Goal: Task Accomplishment & Management: Complete application form

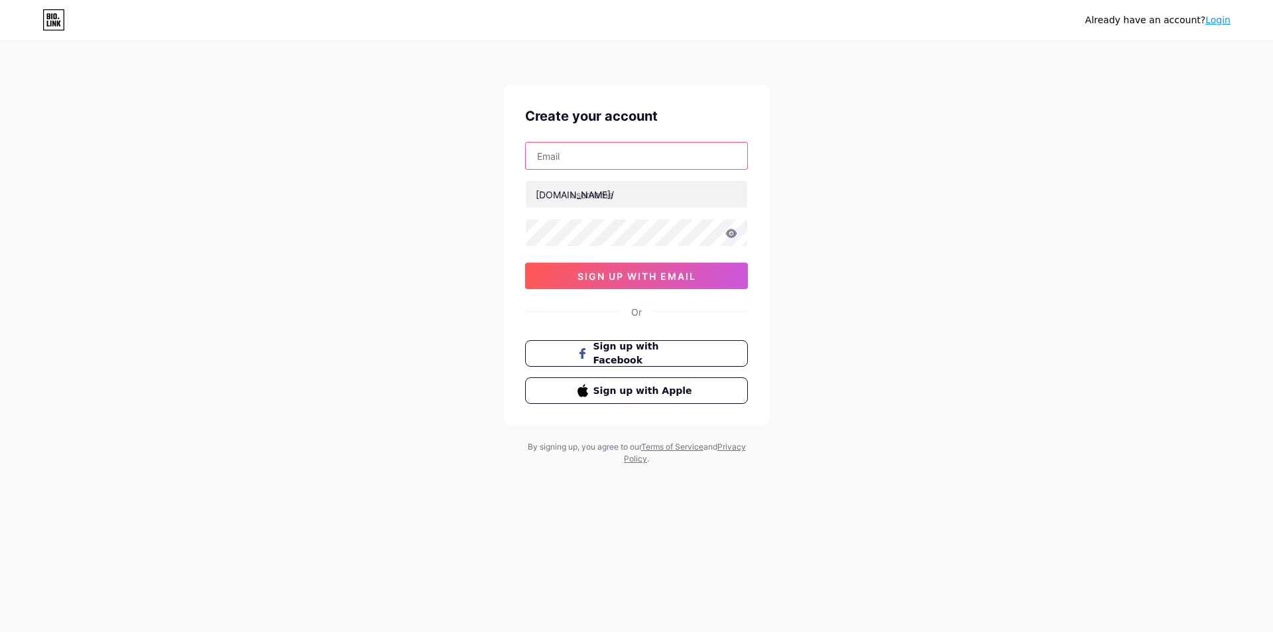
click at [584, 159] on input "text" at bounding box center [637, 156] width 222 height 27
click at [840, 177] on div "Already have an account? Login Create your account [DOMAIN_NAME]/ 0cAFcWeA5k9q6…" at bounding box center [636, 253] width 1273 height 507
click at [576, 147] on input "text" at bounding box center [637, 156] width 222 height 27
paste input "[EMAIL_ADDRESS][DOMAIN_NAME]"
type input "[EMAIL_ADDRESS][DOMAIN_NAME]"
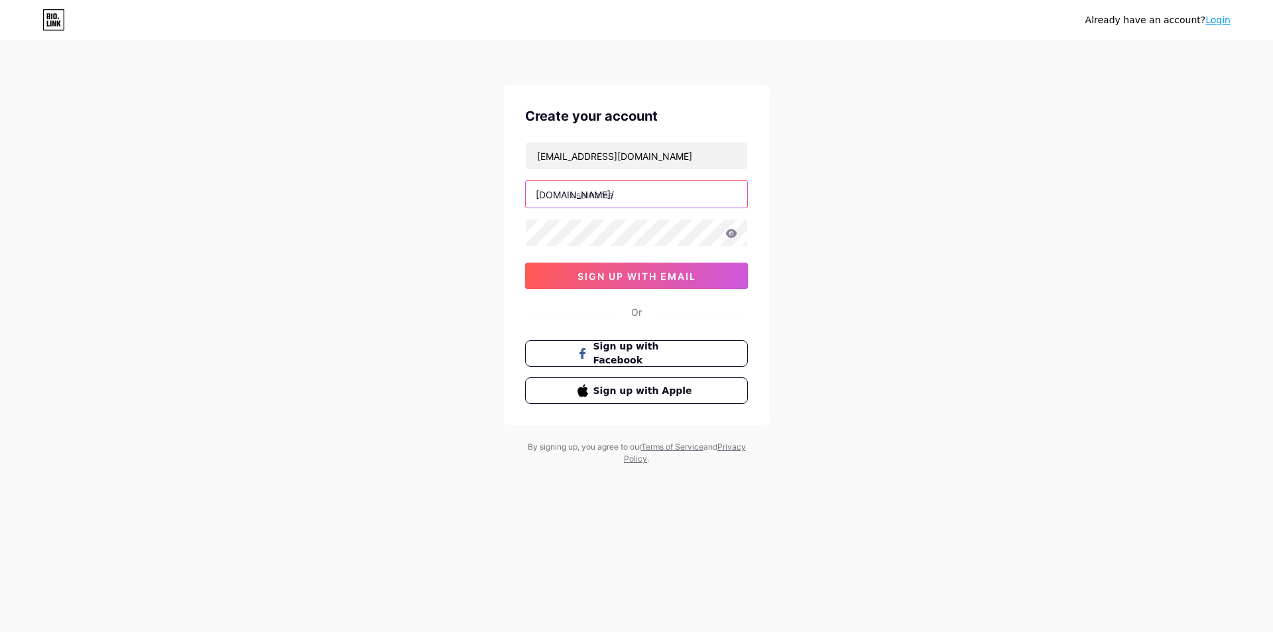
click at [584, 193] on input "text" at bounding box center [637, 194] width 222 height 27
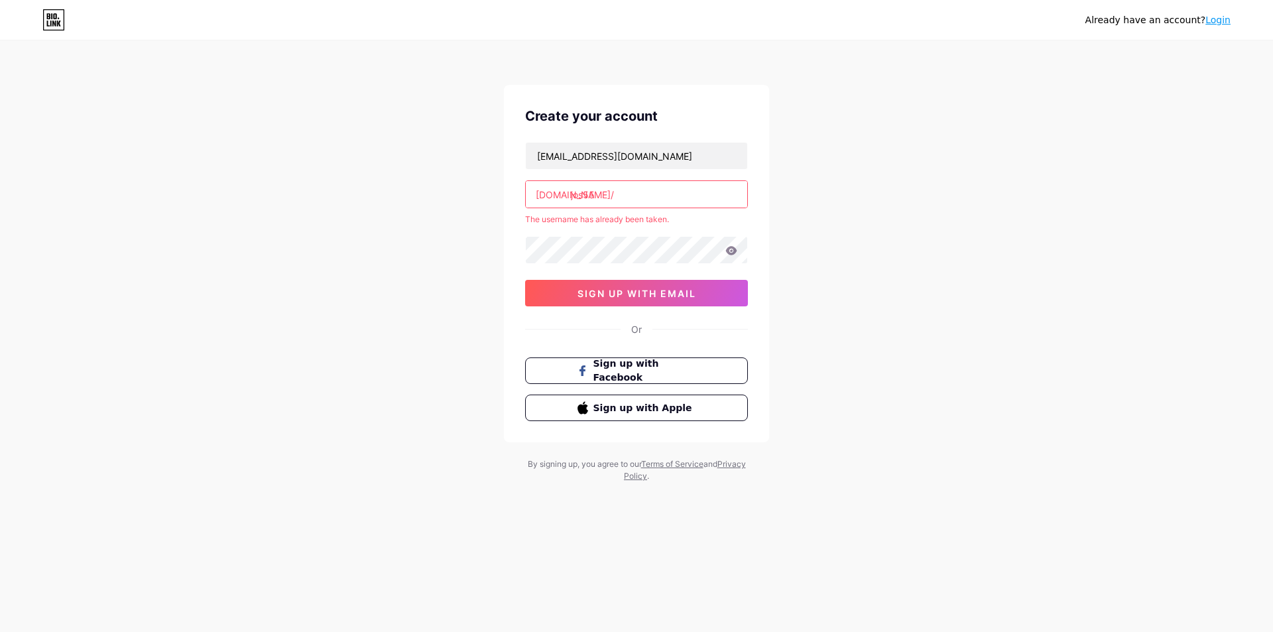
click at [613, 198] on input "jos55" at bounding box center [637, 194] width 222 height 27
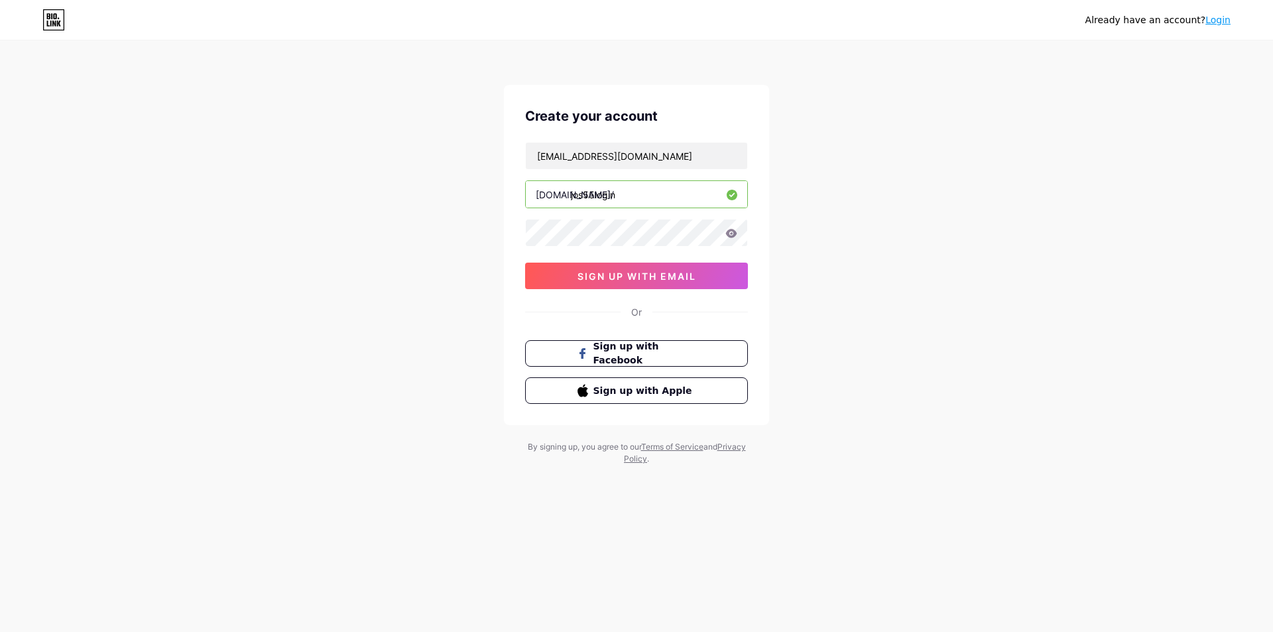
type input "jos55login"
click at [732, 233] on icon at bounding box center [731, 233] width 11 height 9
click at [663, 281] on span "sign up with email" at bounding box center [637, 276] width 119 height 11
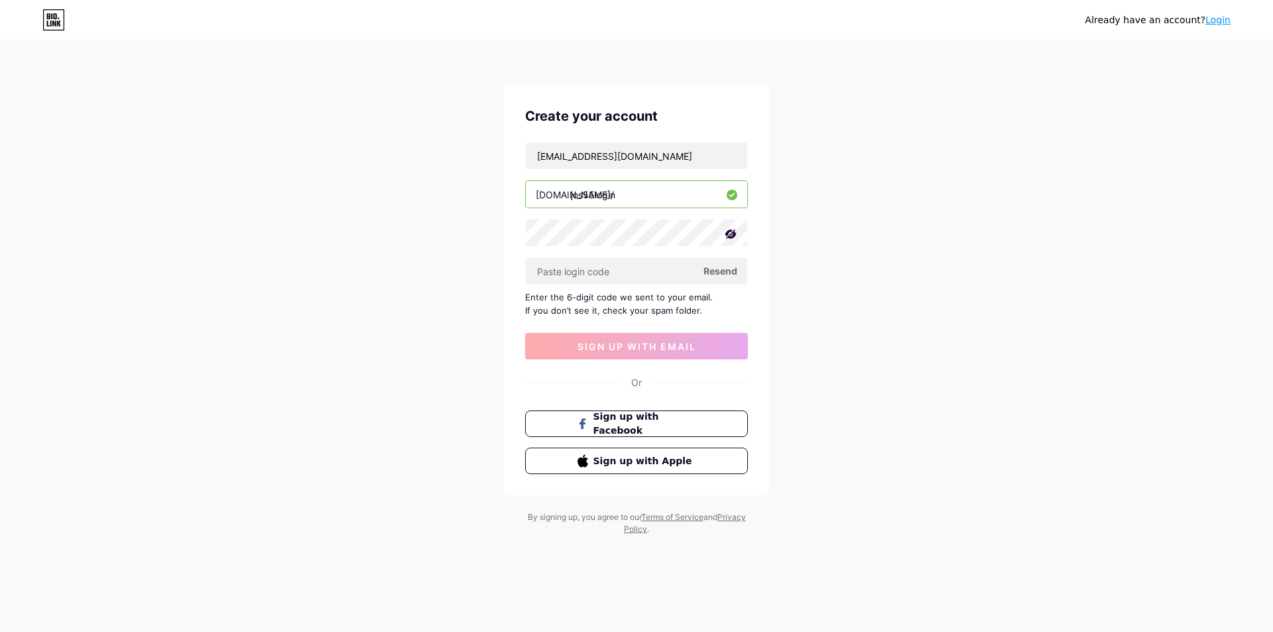
click at [717, 273] on span "Resend" at bounding box center [721, 271] width 34 height 14
click at [582, 275] on input "text" at bounding box center [637, 271] width 222 height 27
paste input "296653"
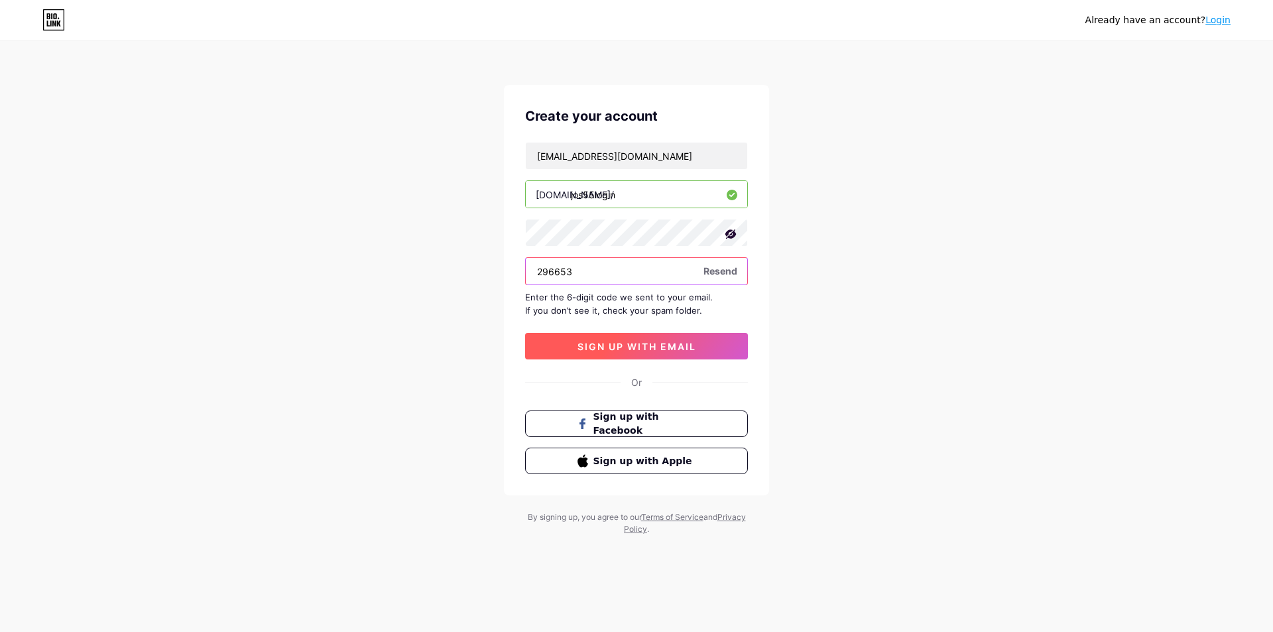
type input "296653"
click at [647, 344] on span "sign up with email" at bounding box center [637, 346] width 119 height 11
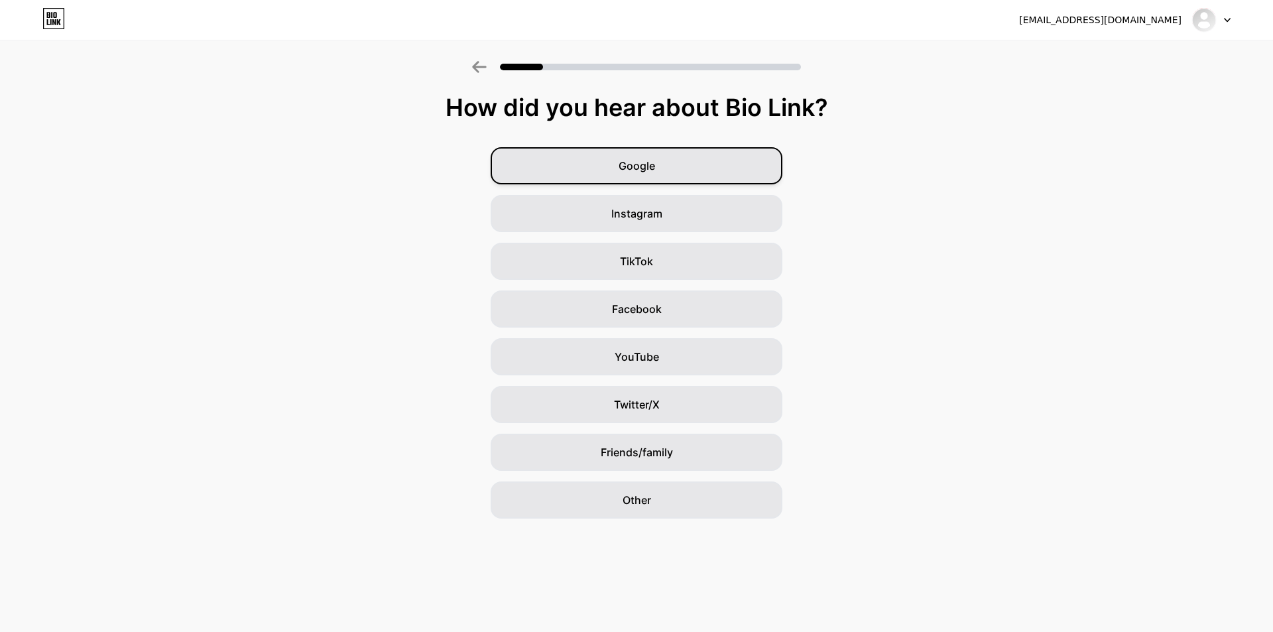
click at [628, 162] on span "Google" at bounding box center [637, 166] width 36 height 16
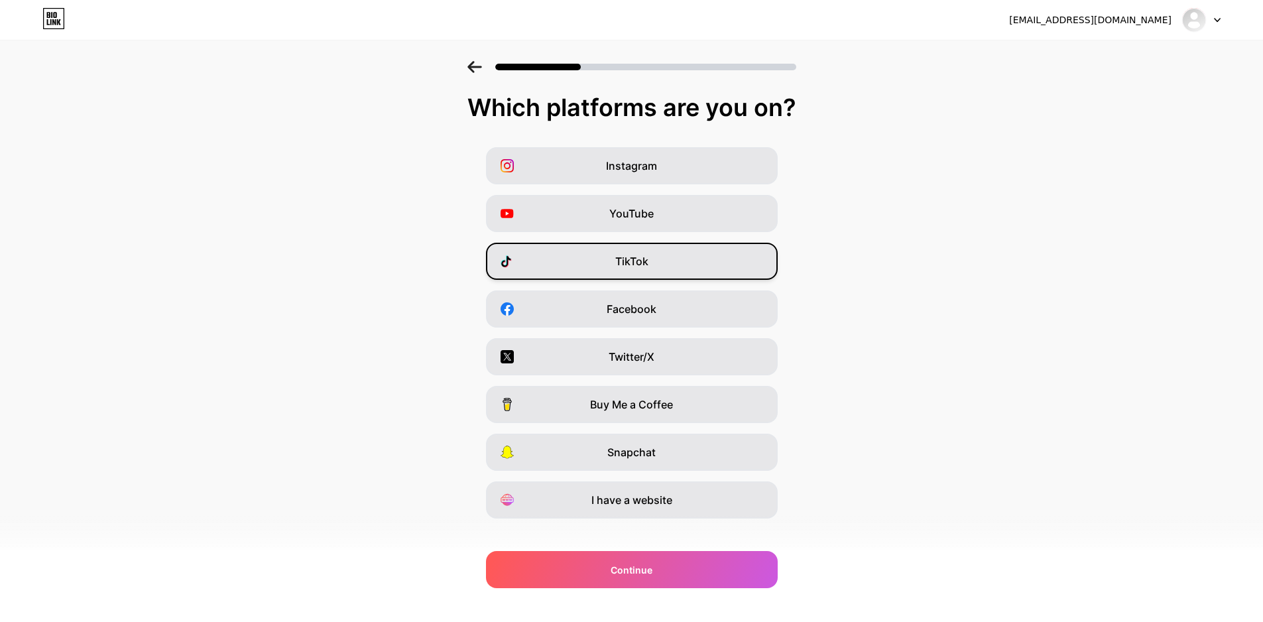
click at [631, 276] on div "TikTok" at bounding box center [632, 261] width 292 height 37
click at [638, 201] on div "YouTube" at bounding box center [632, 213] width 292 height 37
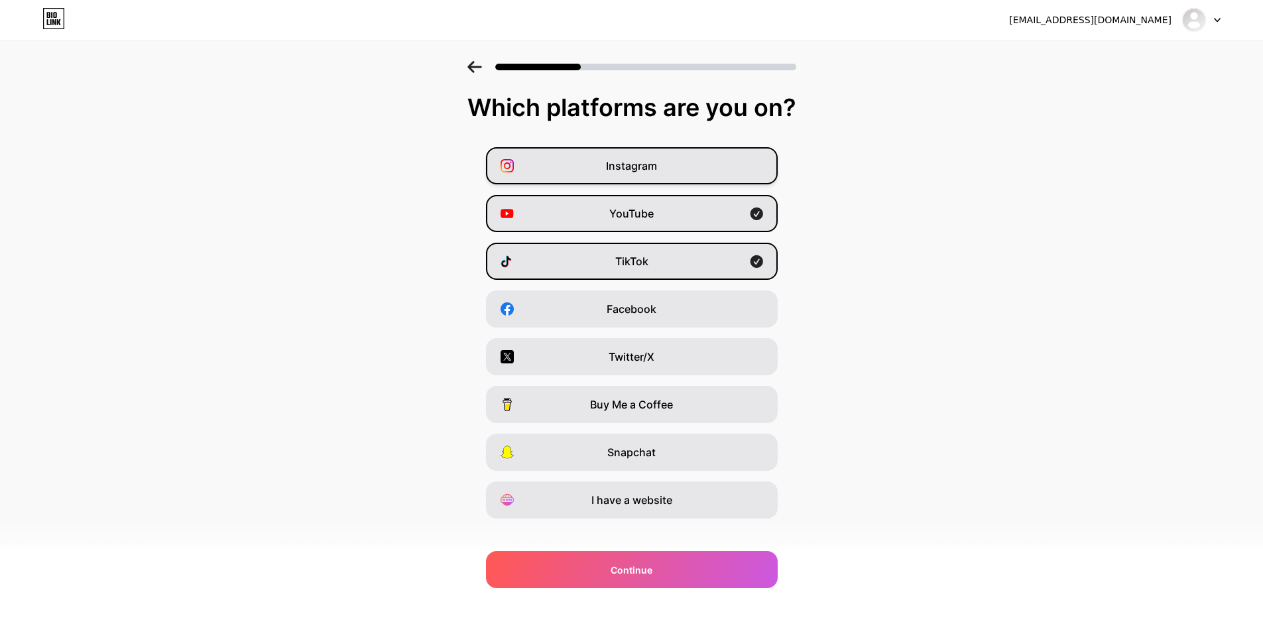
click at [641, 173] on span "Instagram" at bounding box center [631, 166] width 51 height 16
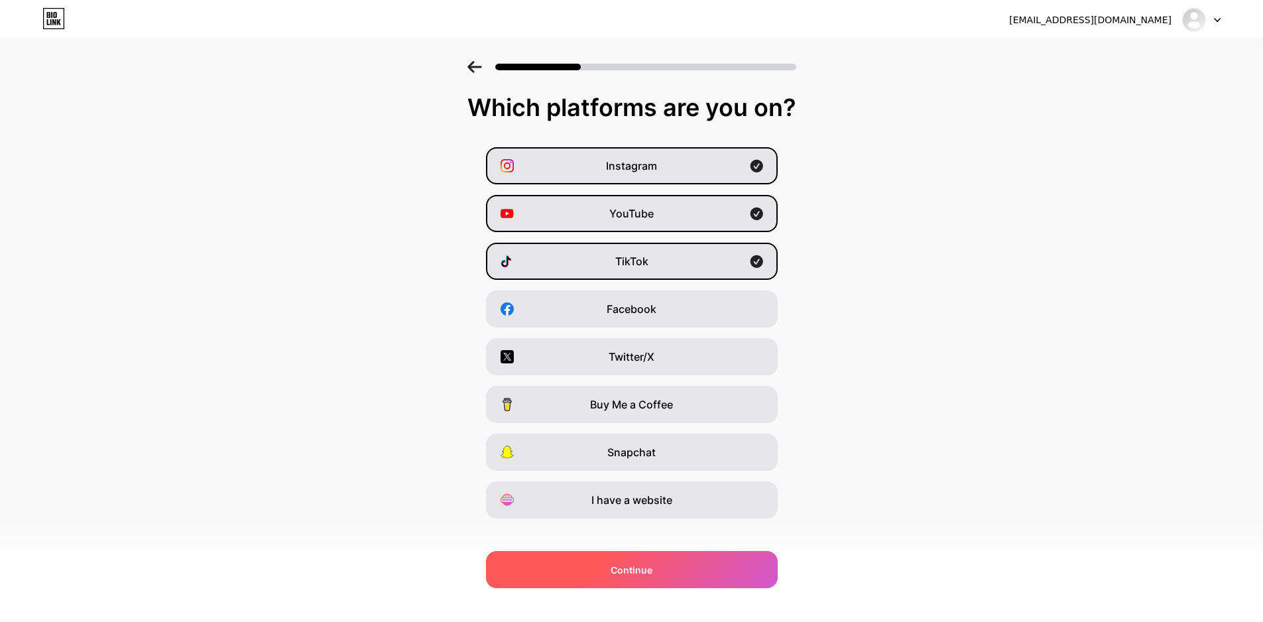
click at [674, 566] on div "Continue" at bounding box center [632, 569] width 292 height 37
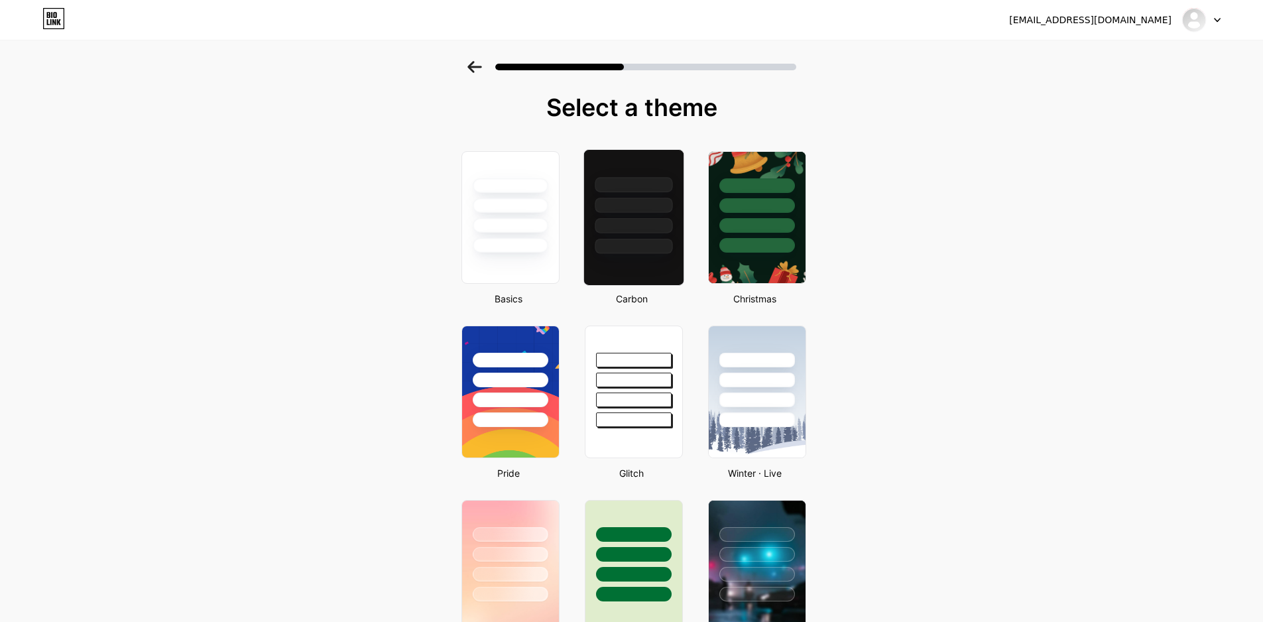
click at [648, 247] on div at bounding box center [634, 246] width 78 height 15
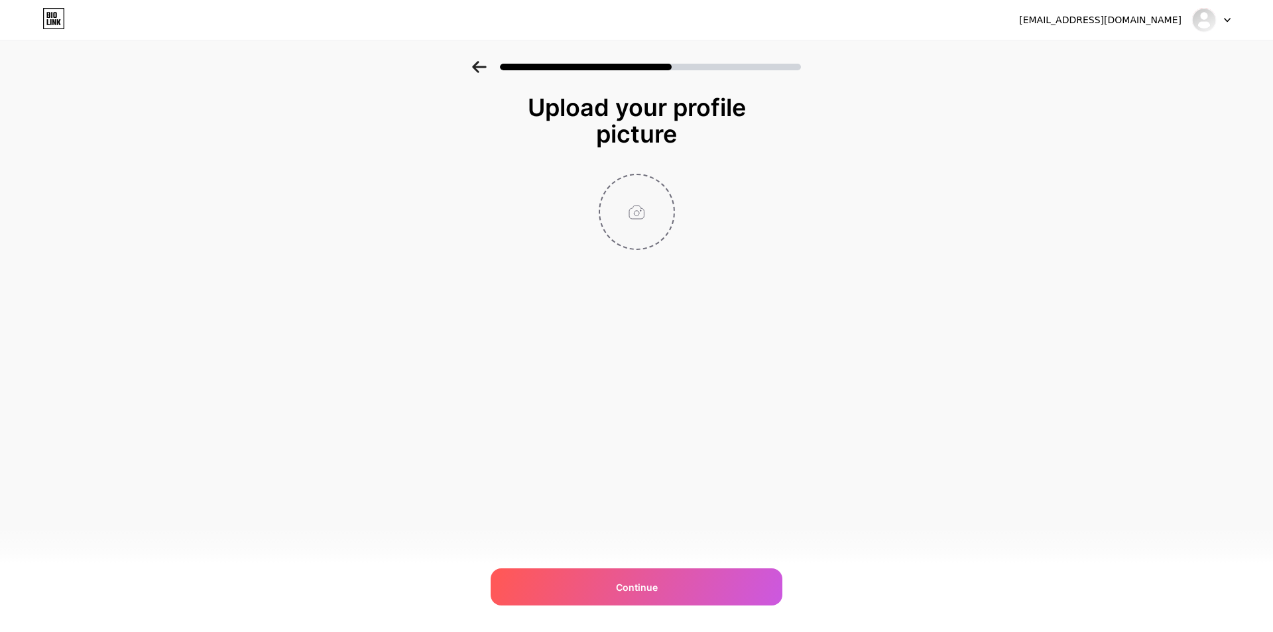
click at [618, 226] on input "file" at bounding box center [637, 212] width 74 height 74
type input "C:\fakepath\05e07637a462ee1fc439b.jpg"
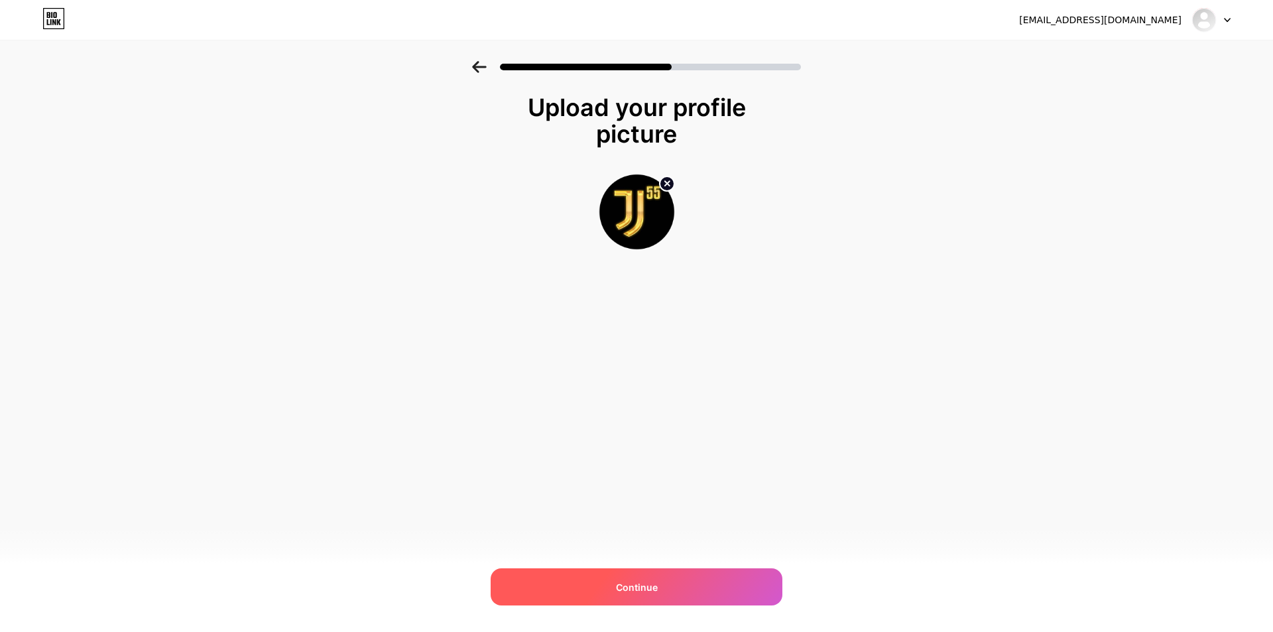
click at [658, 594] on div "Continue" at bounding box center [637, 586] width 292 height 37
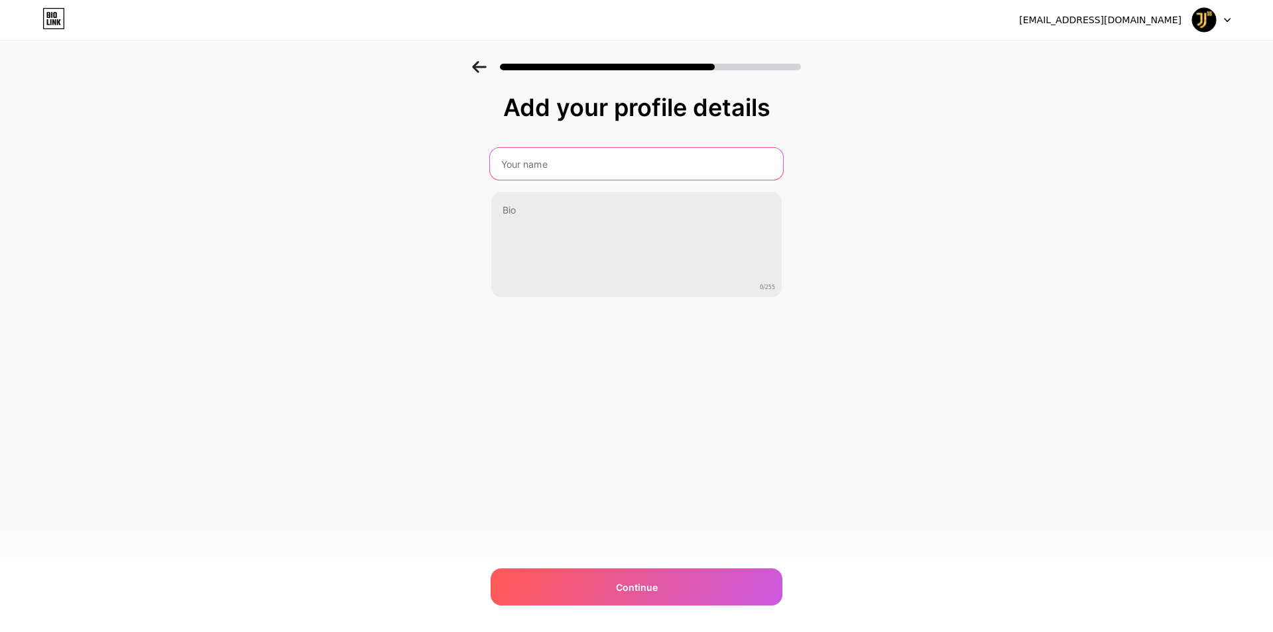
click at [547, 169] on input "text" at bounding box center [636, 164] width 293 height 32
type input "j"
type input "Jos55 Login"
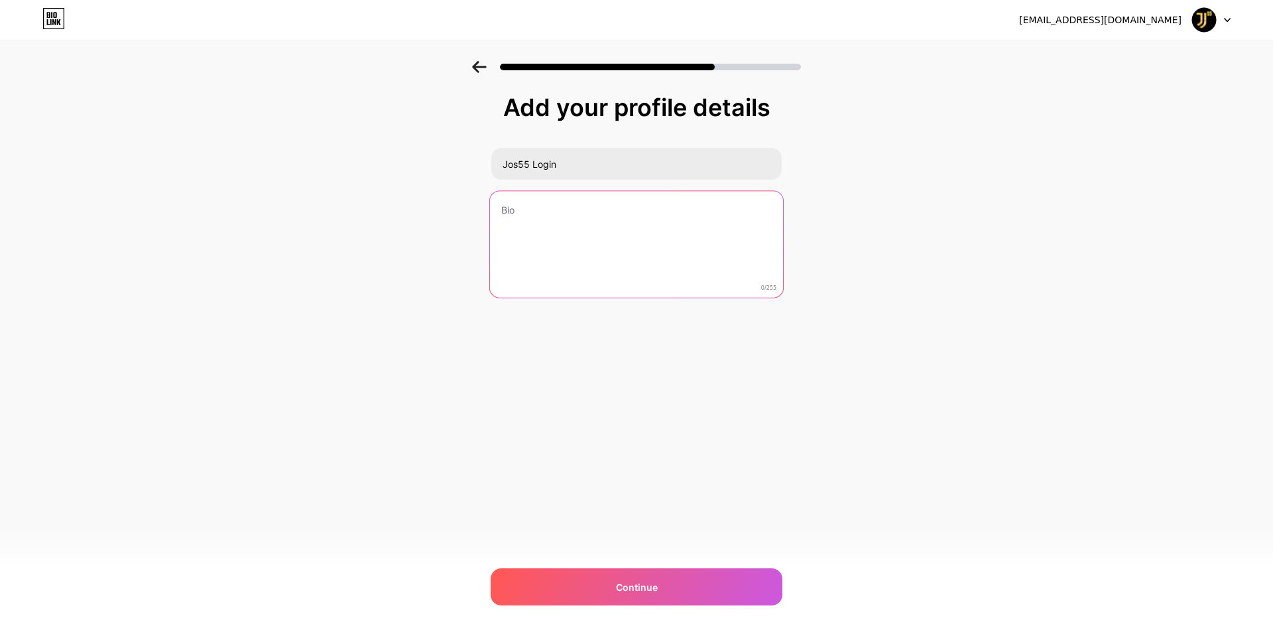
click at [534, 206] on textarea at bounding box center [636, 245] width 293 height 108
type textarea "j"
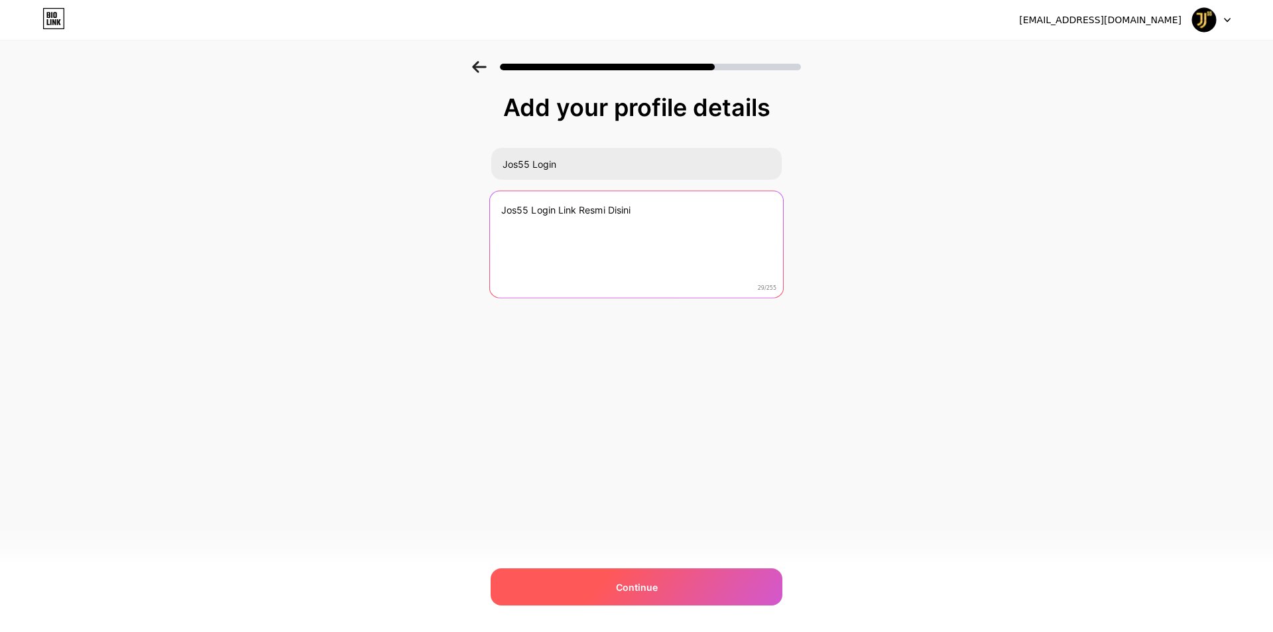
type textarea "Jos55 Login Link Resmi Disini"
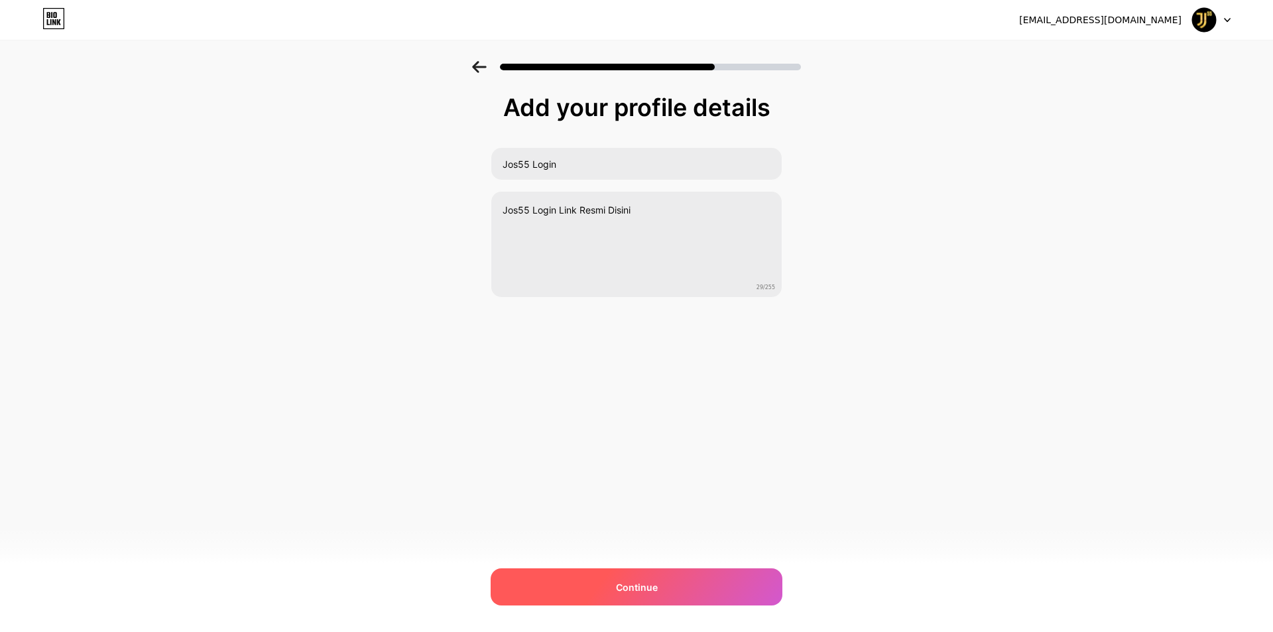
click at [685, 580] on div "Continue" at bounding box center [637, 586] width 292 height 37
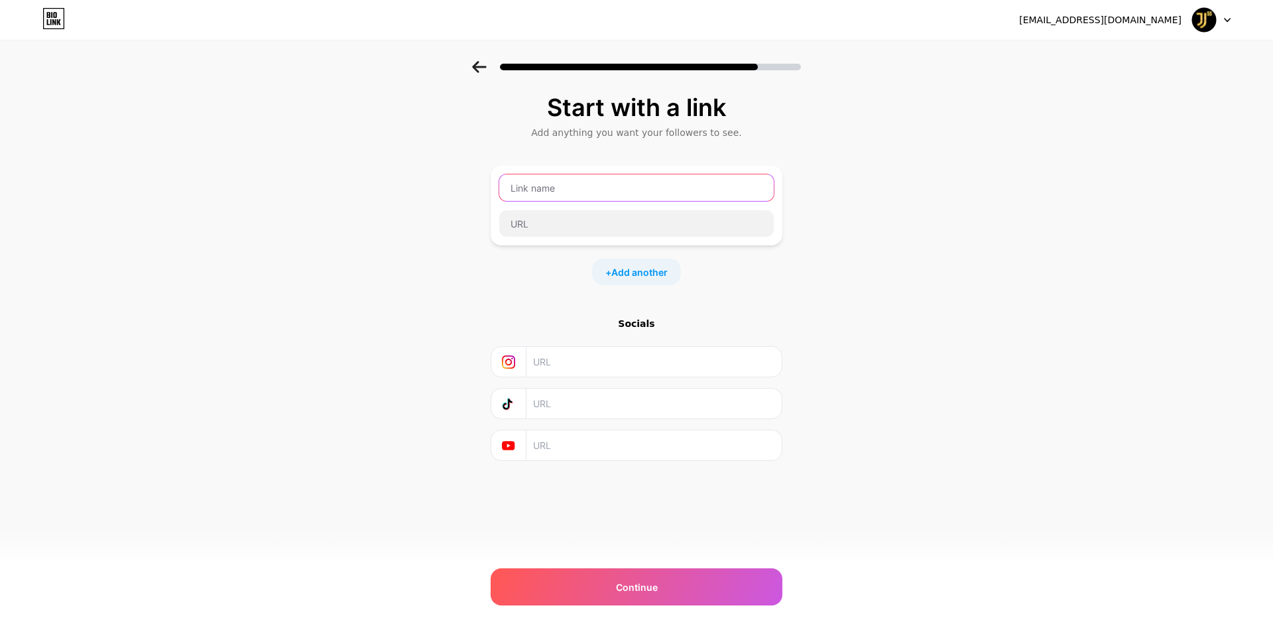
click at [532, 180] on input "text" at bounding box center [636, 187] width 275 height 27
click at [540, 189] on input "text" at bounding box center [636, 187] width 275 height 27
type input "J"
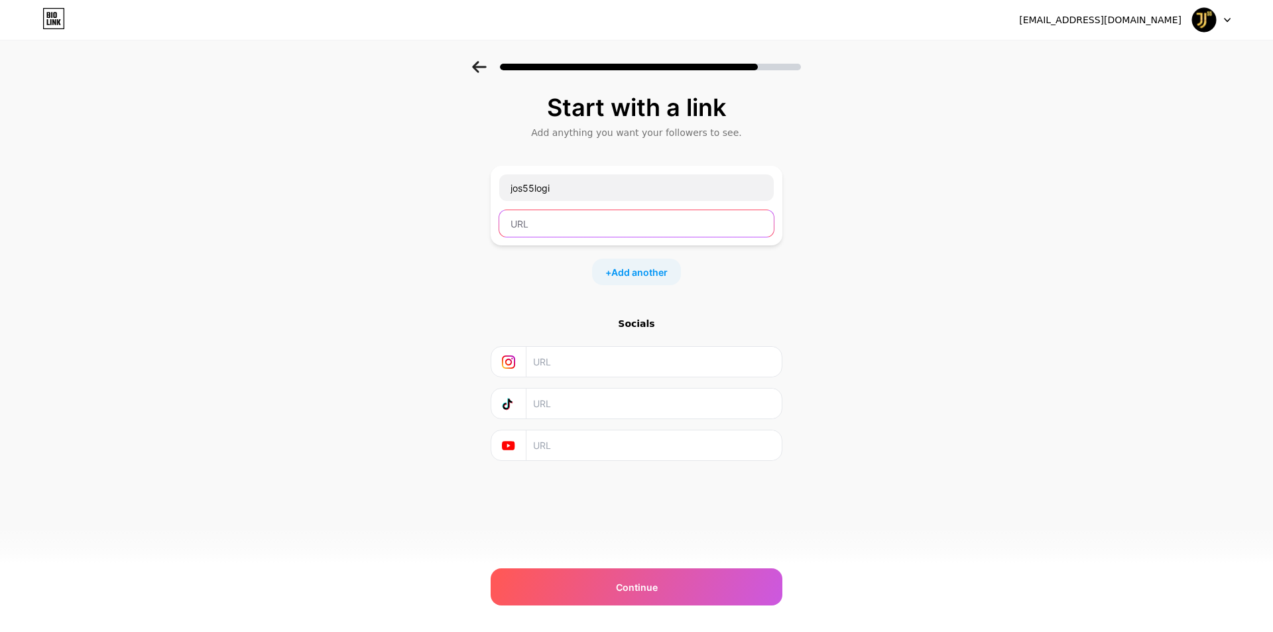
click at [561, 225] on input "text" at bounding box center [636, 223] width 275 height 27
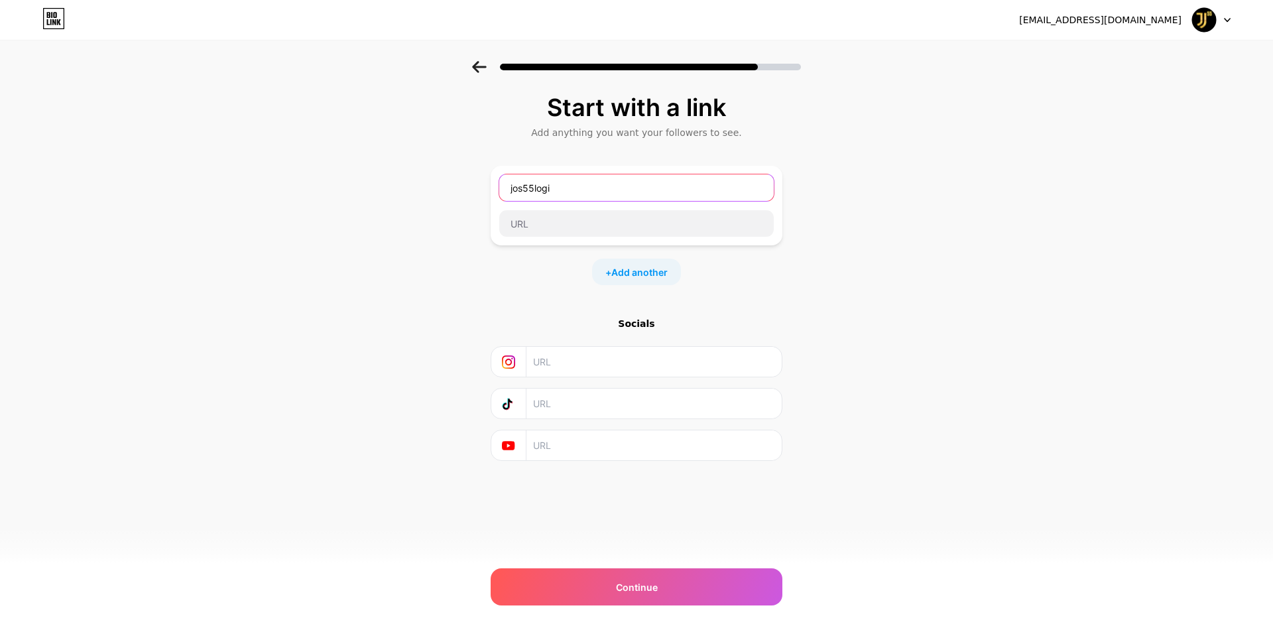
click at [558, 188] on input "jos55logi" at bounding box center [636, 187] width 275 height 27
type input "jos55logim"
click at [571, 184] on input "jos55logim" at bounding box center [636, 187] width 275 height 27
drag, startPoint x: 571, startPoint y: 184, endPoint x: 494, endPoint y: 194, distance: 77.7
click at [494, 194] on div "jos55logim" at bounding box center [637, 206] width 292 height 80
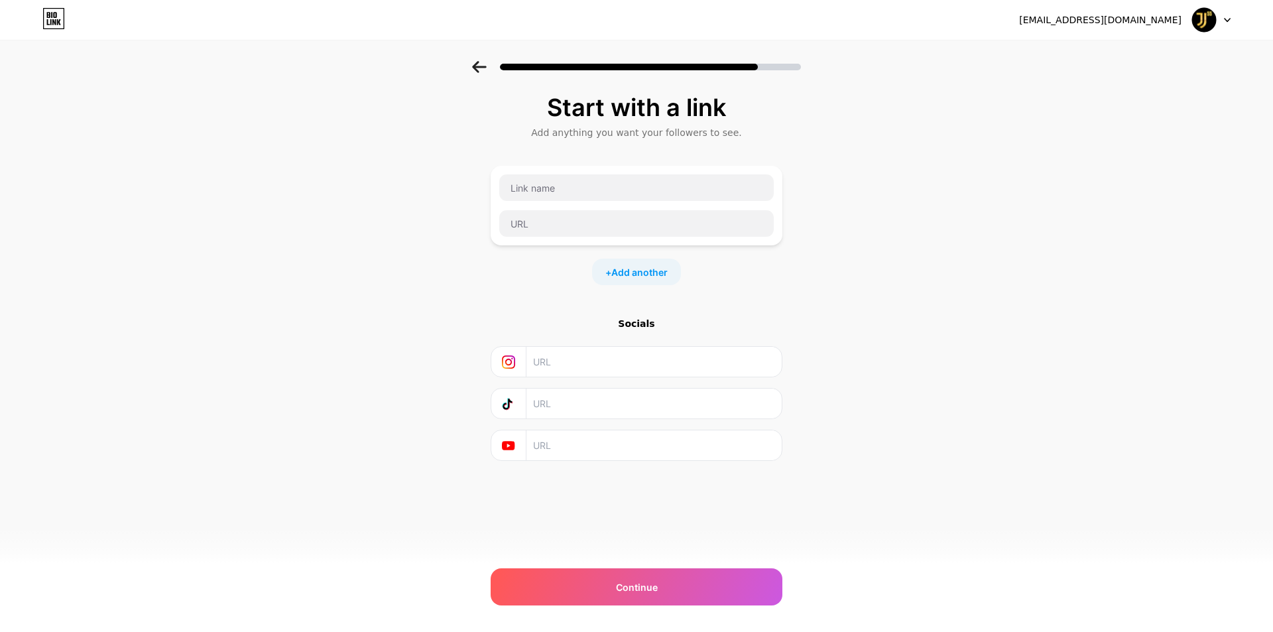
click at [608, 358] on input "text" at bounding box center [653, 362] width 241 height 30
click at [647, 593] on span "Continue" at bounding box center [637, 587] width 42 height 14
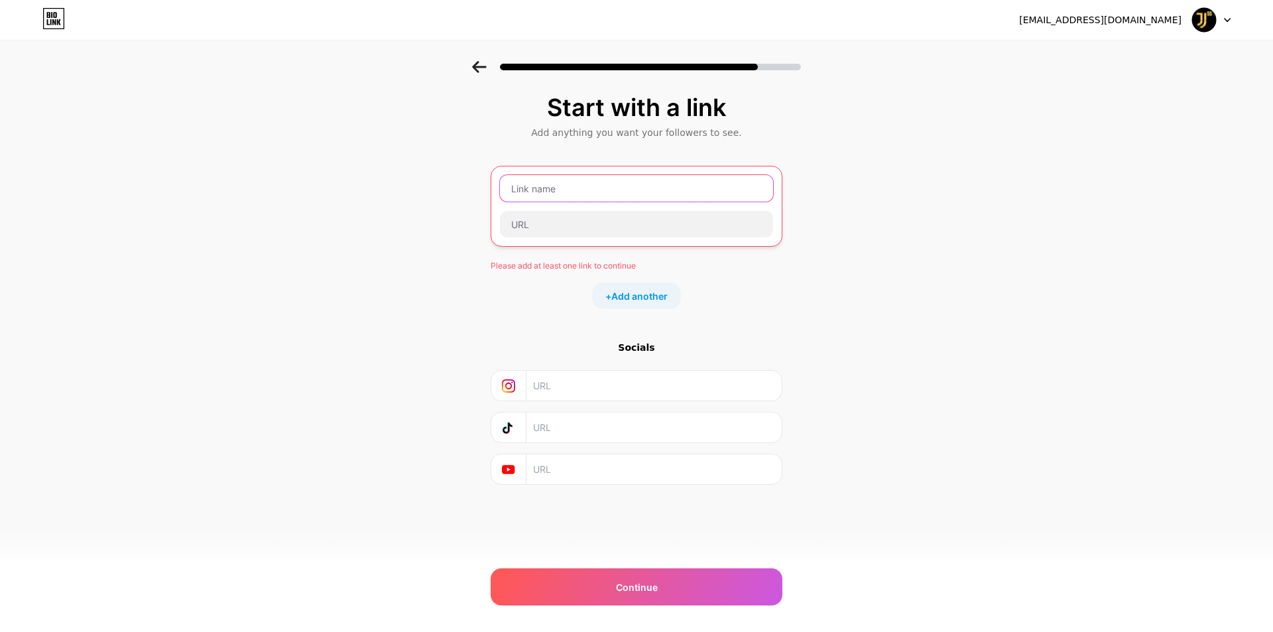
click at [556, 191] on input "text" at bounding box center [636, 188] width 273 height 27
type input "Jos55"
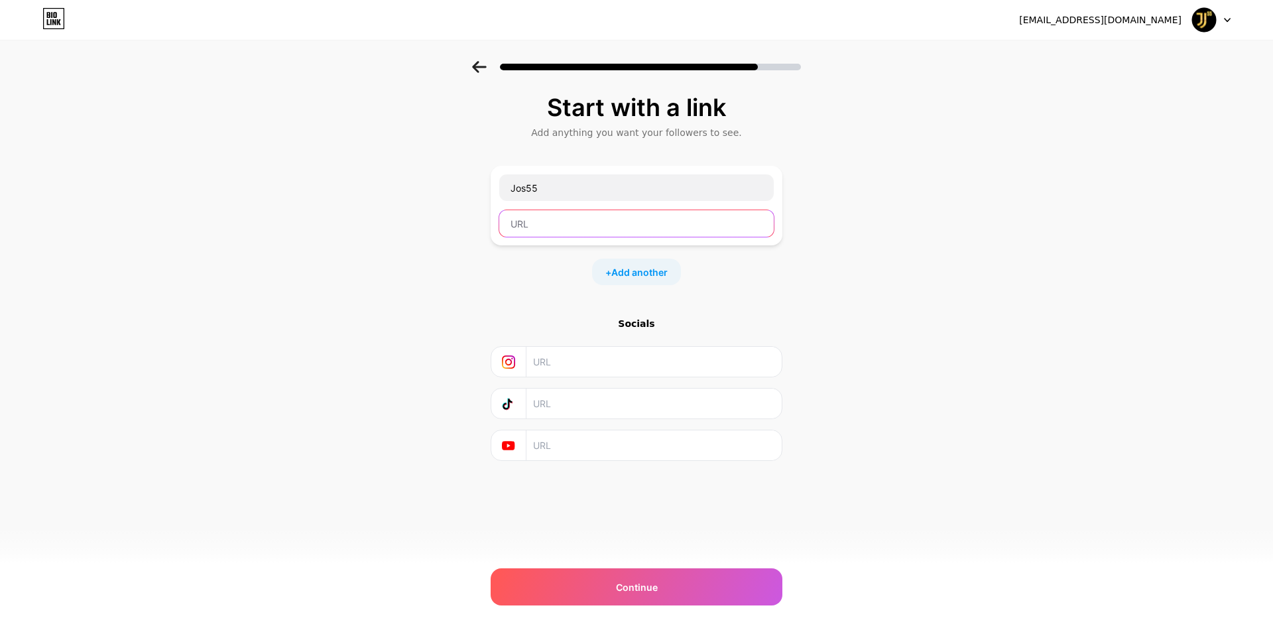
click at [548, 228] on input "text" at bounding box center [636, 223] width 275 height 27
paste input "[URL][DOMAIN_NAME]"
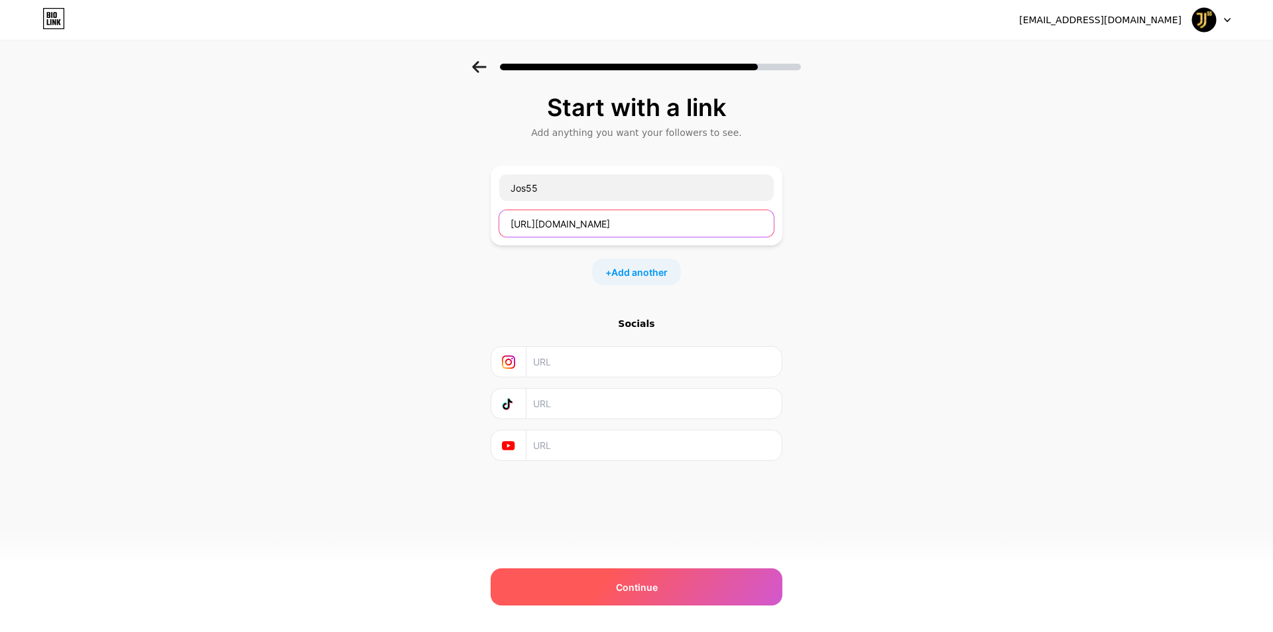
type input "[URL][DOMAIN_NAME]"
click at [663, 589] on div "Continue" at bounding box center [637, 586] width 292 height 37
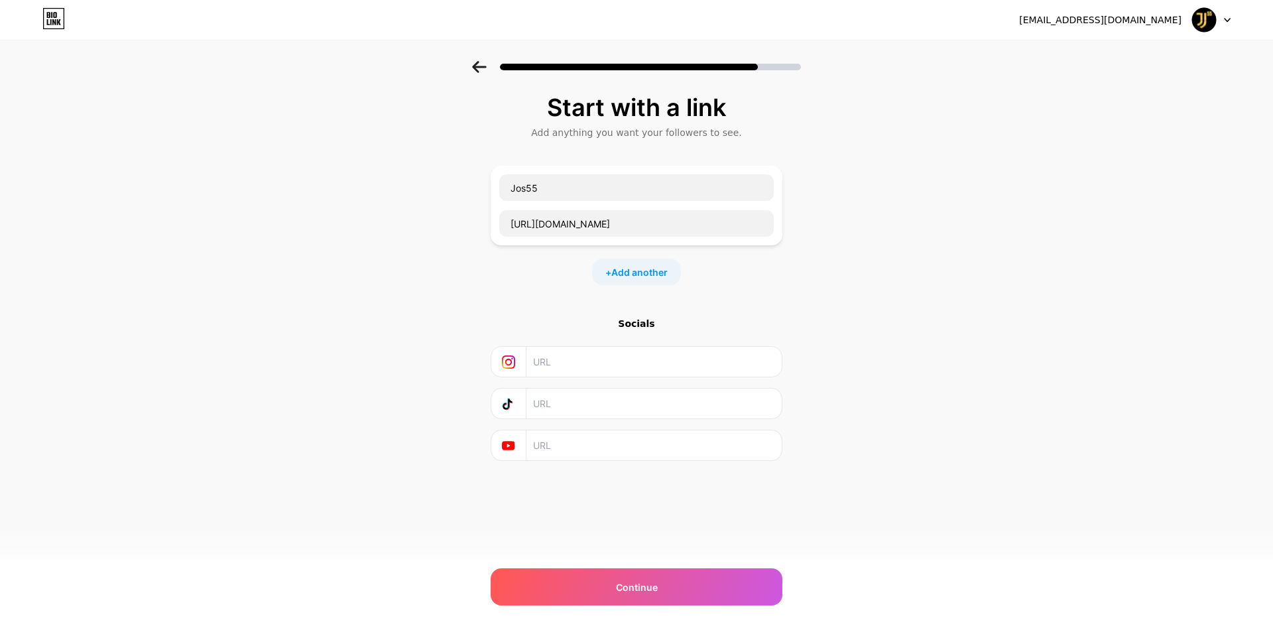
click at [633, 357] on input "text" at bounding box center [653, 362] width 241 height 30
paste input "[URL][DOMAIN_NAME]"
type input "[URL][DOMAIN_NAME]"
click at [512, 404] on icon at bounding box center [508, 403] width 13 height 13
click at [578, 403] on input "text" at bounding box center [653, 404] width 241 height 30
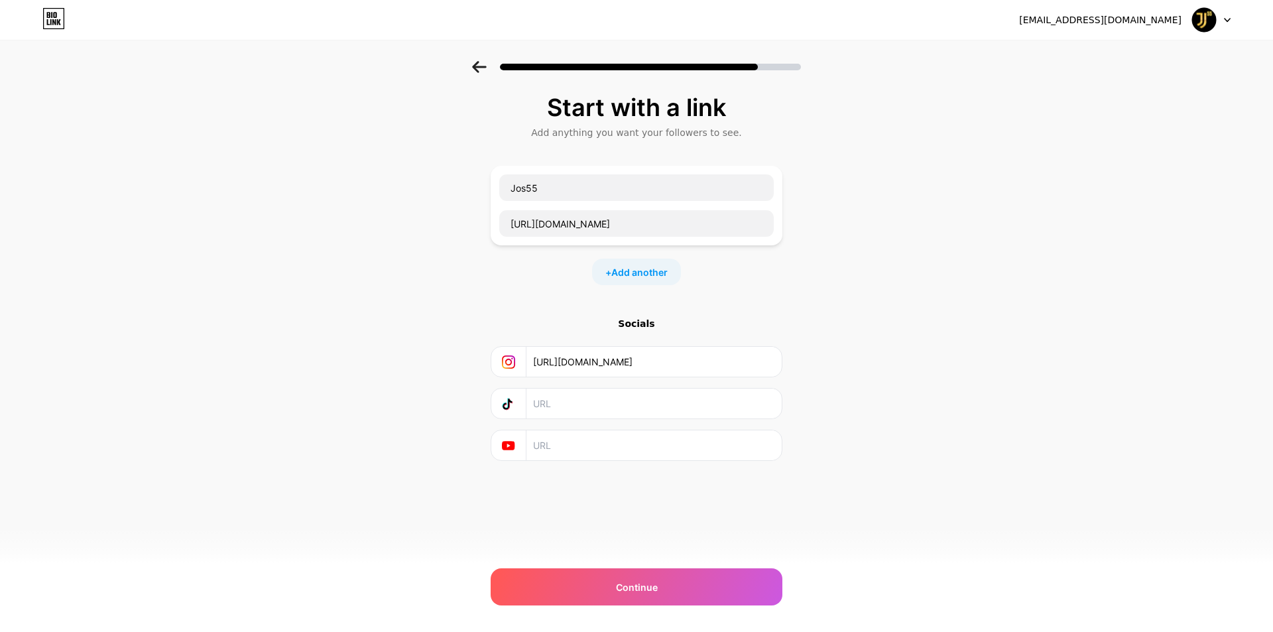
paste input "[URL][DOMAIN_NAME]"
type input "[URL][DOMAIN_NAME]"
click at [588, 440] on input "text" at bounding box center [653, 445] width 241 height 30
paste input "[URL][DOMAIN_NAME]"
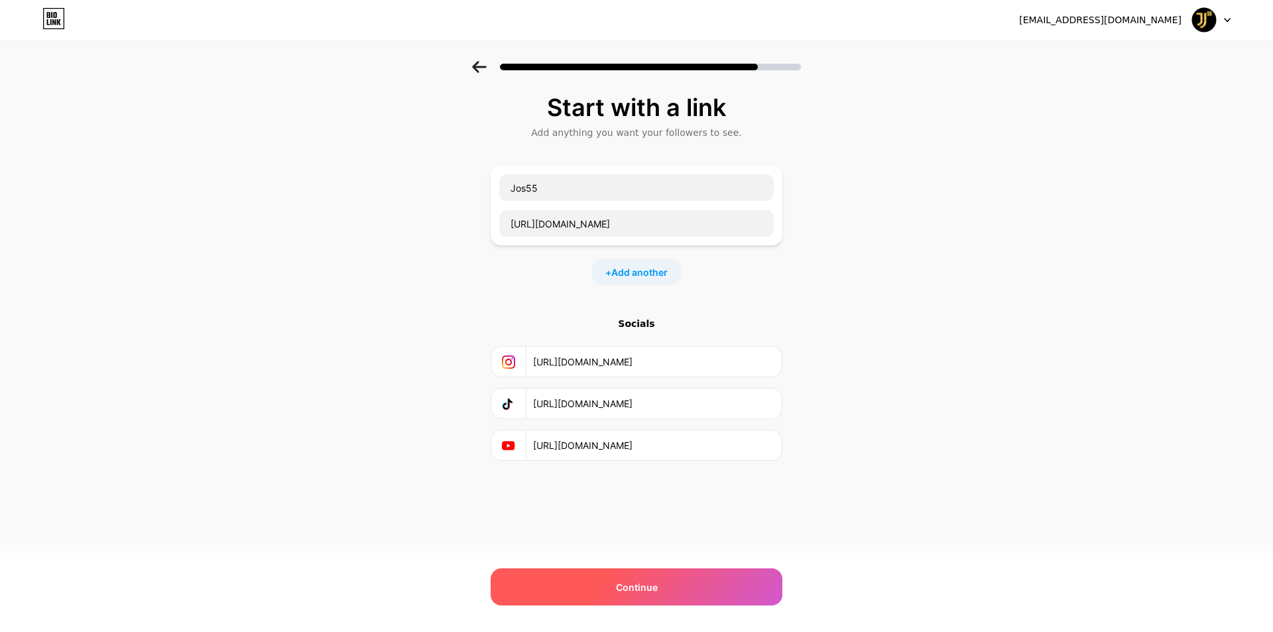
type input "[URL][DOMAIN_NAME]"
click at [633, 588] on span "Continue" at bounding box center [637, 587] width 42 height 14
click at [642, 280] on div "+ Add another" at bounding box center [636, 272] width 89 height 27
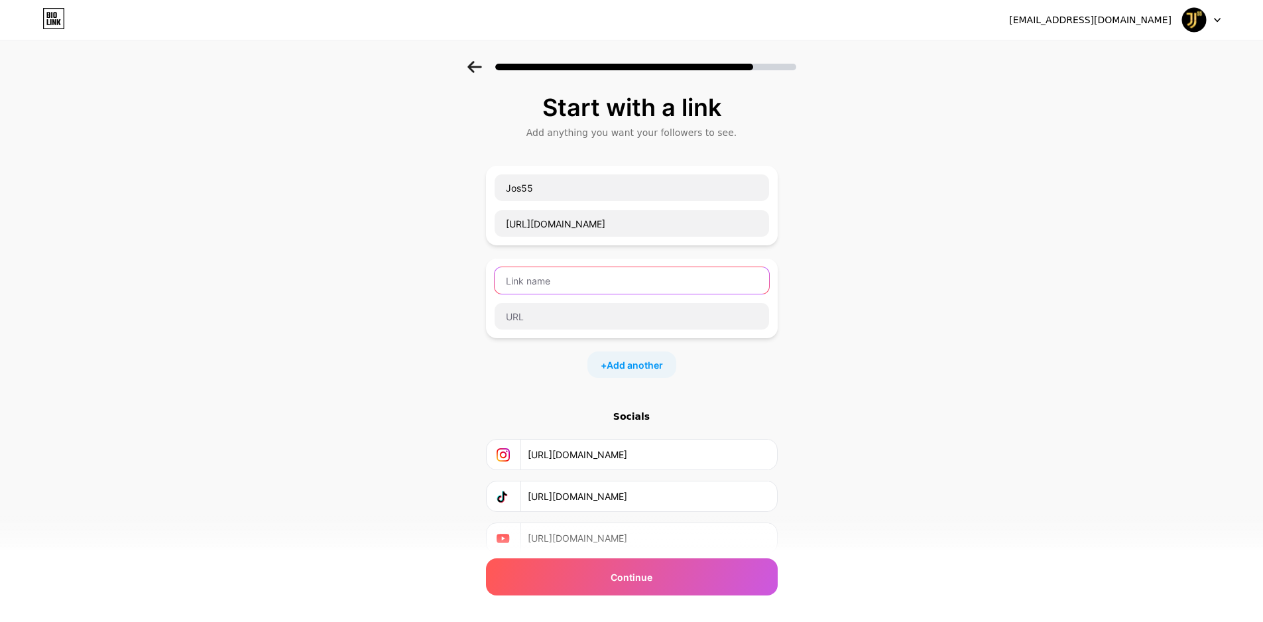
click at [568, 285] on input "text" at bounding box center [632, 280] width 275 height 27
click at [636, 533] on input "[URL][DOMAIN_NAME]" at bounding box center [648, 538] width 241 height 30
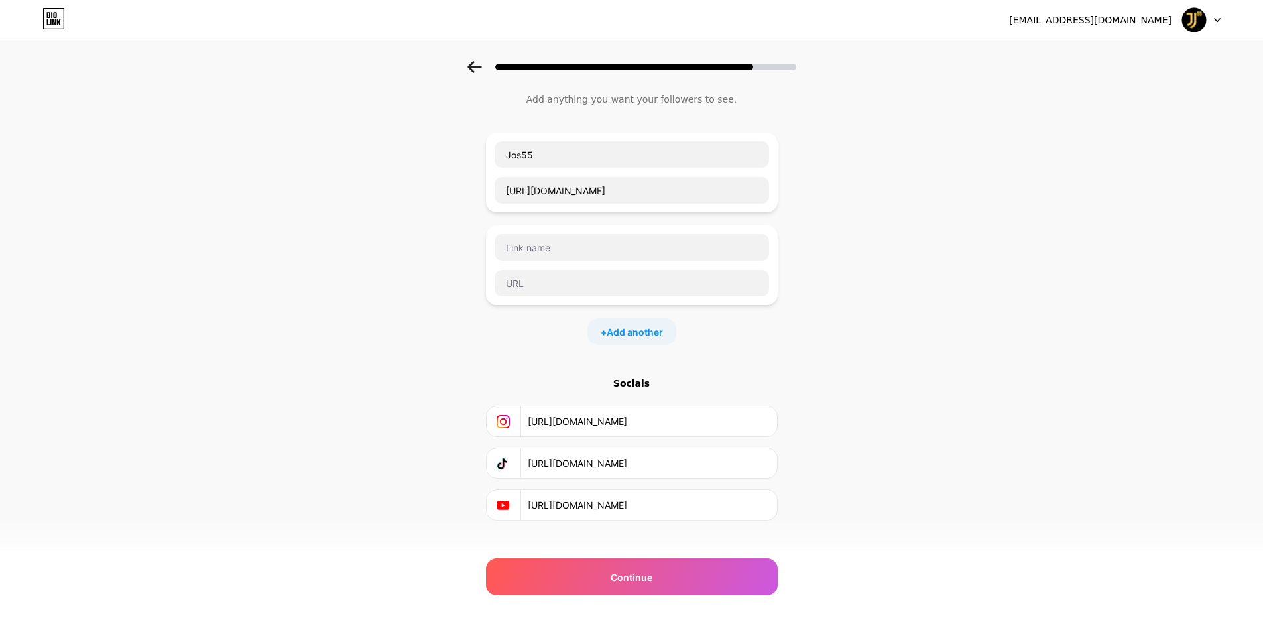
scroll to position [51, 0]
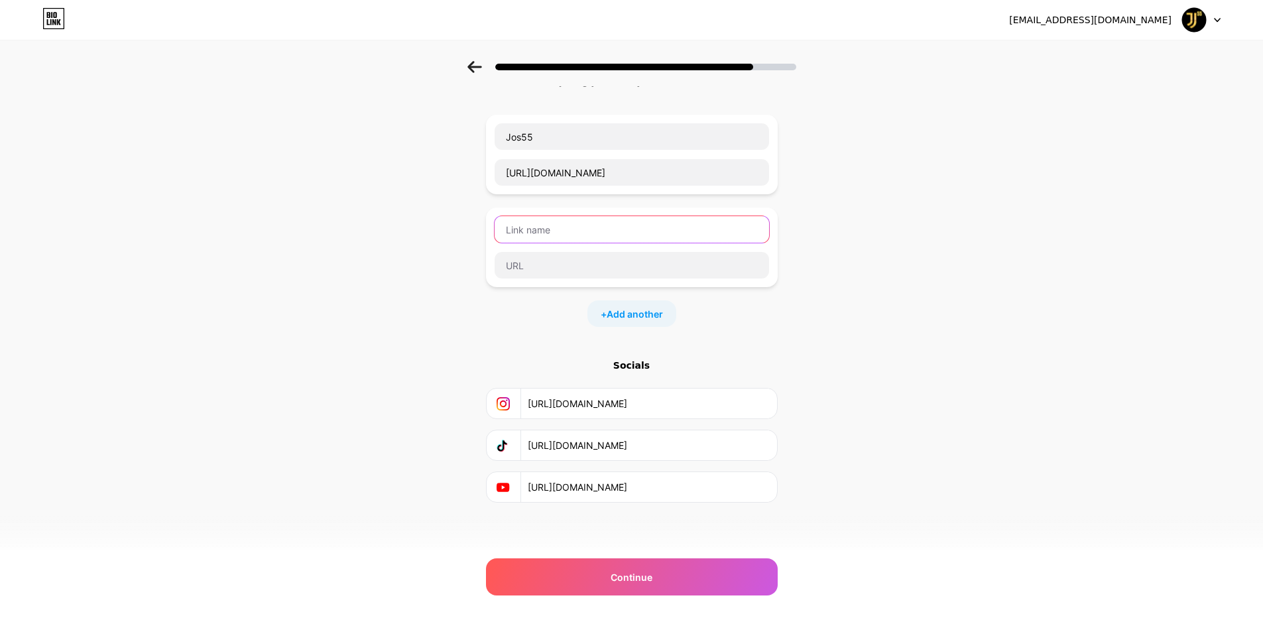
click at [540, 228] on input "text" at bounding box center [632, 229] width 275 height 27
type input "j"
type input "Jos55 Login"
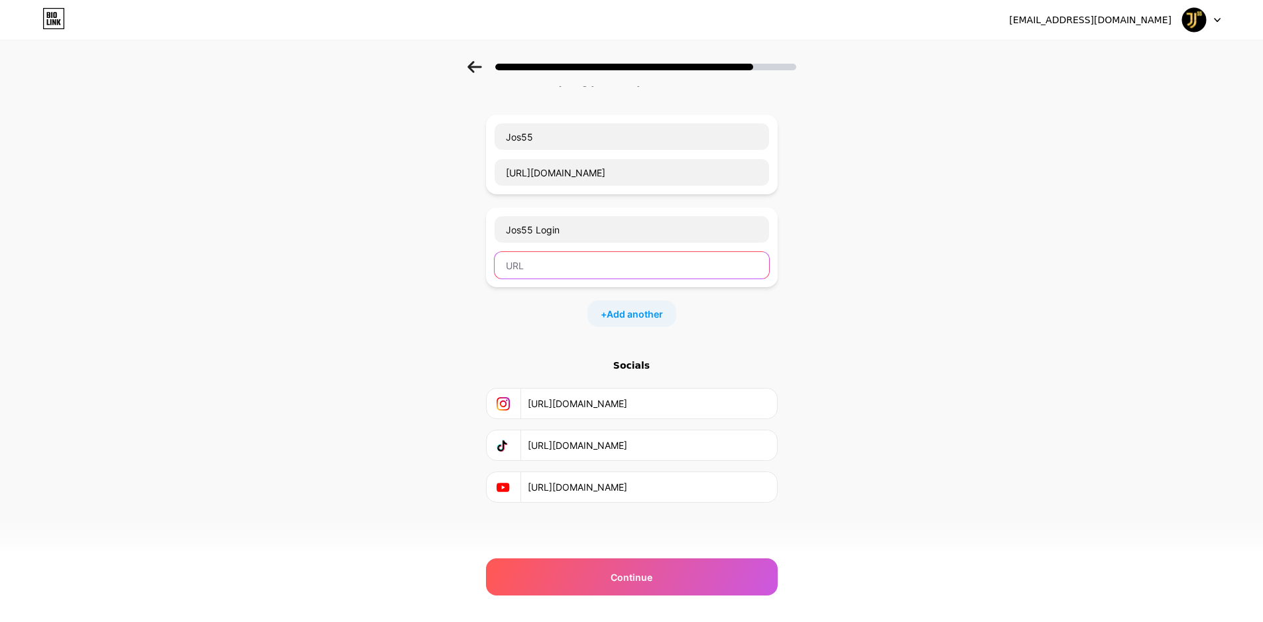
click at [557, 267] on input "text" at bounding box center [632, 265] width 275 height 27
paste input "[URL][DOMAIN_NAME]"
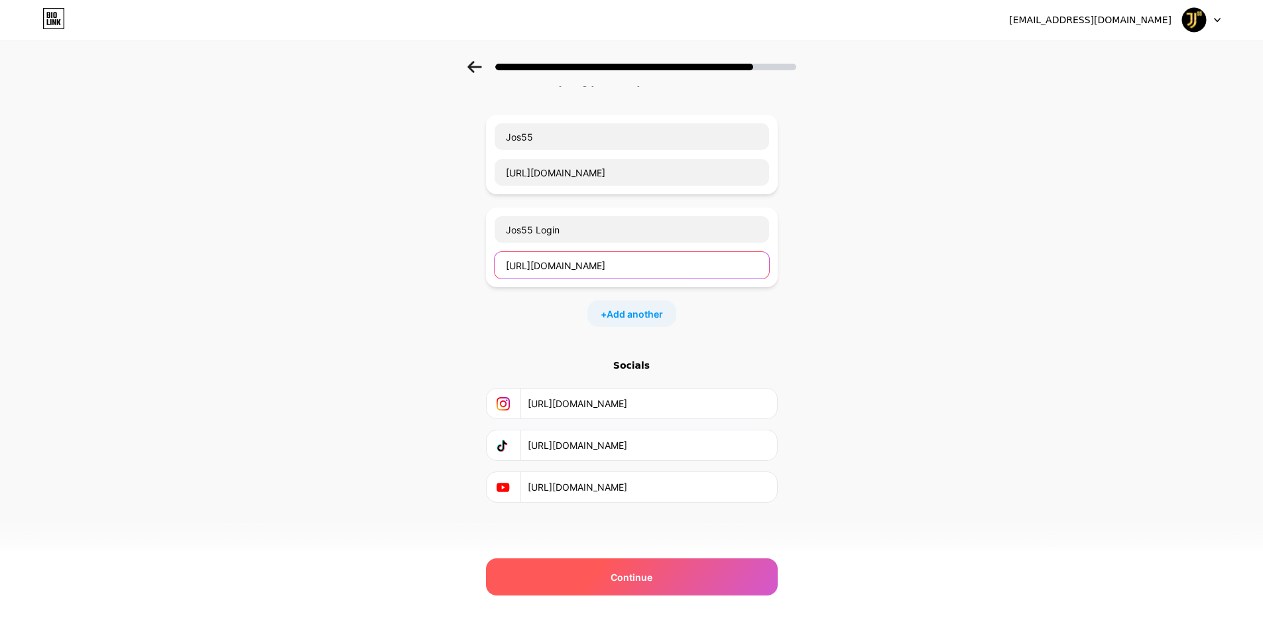
type input "[URL][DOMAIN_NAME]"
click at [672, 560] on div "Continue" at bounding box center [632, 576] width 292 height 37
click at [668, 565] on div "Continue" at bounding box center [632, 576] width 292 height 37
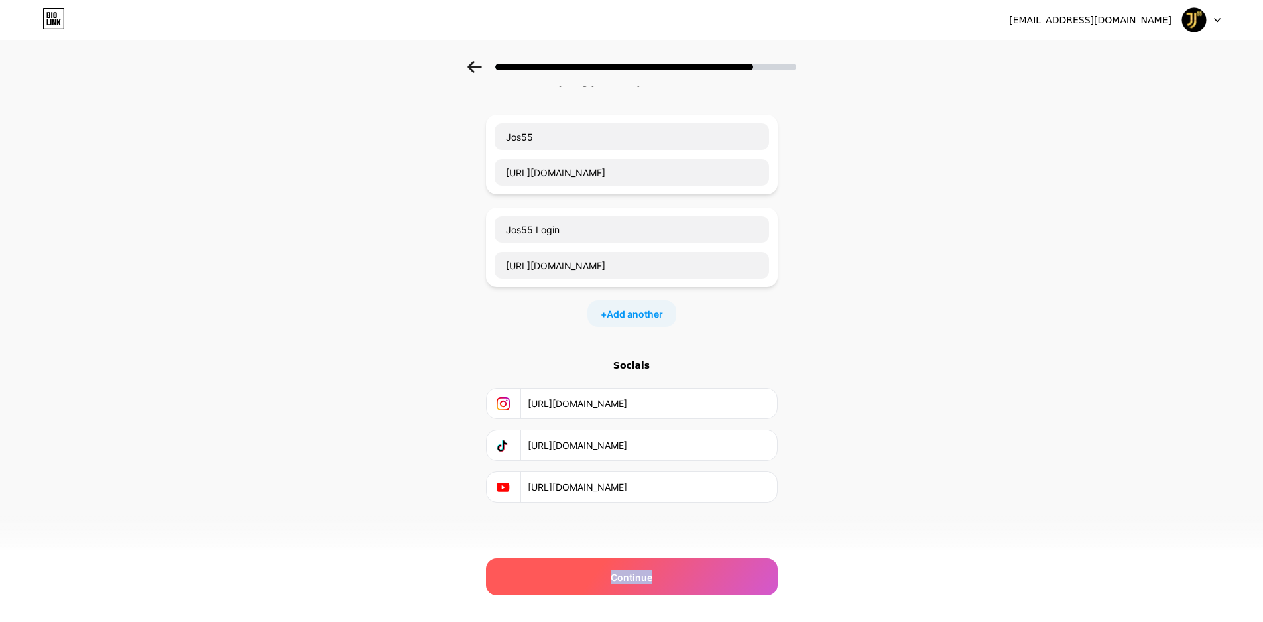
click at [645, 574] on span "Continue" at bounding box center [632, 577] width 42 height 14
click at [657, 586] on div "Continue" at bounding box center [632, 576] width 292 height 37
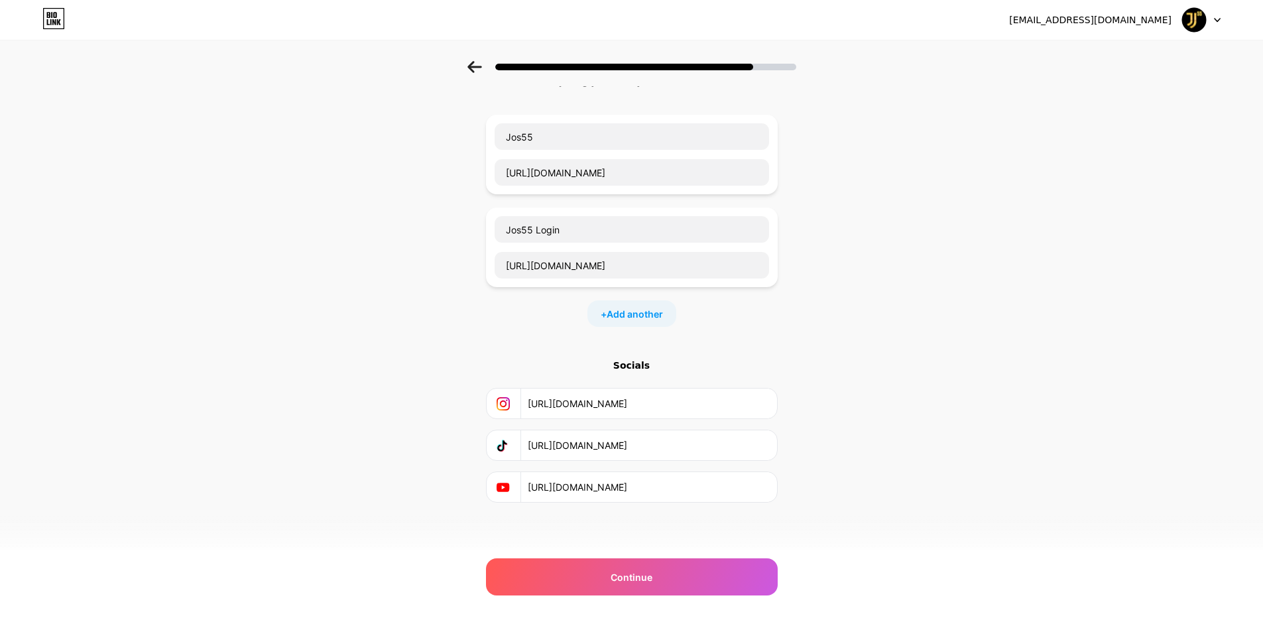
click at [637, 364] on div "Socials" at bounding box center [632, 365] width 292 height 13
click at [653, 579] on span "Continue" at bounding box center [632, 577] width 42 height 14
click at [641, 316] on span "Add another" at bounding box center [635, 314] width 56 height 14
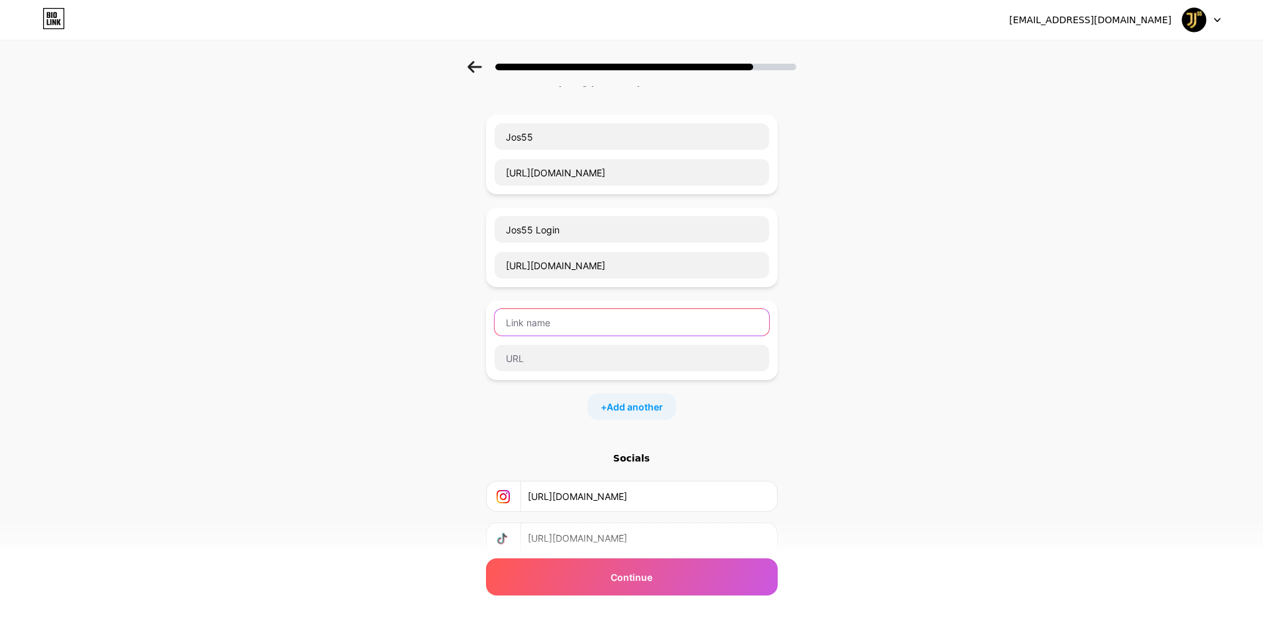
click at [580, 332] on input "text" at bounding box center [632, 322] width 275 height 27
type input "j"
type input "Jos55 Link"
click at [545, 358] on input "text" at bounding box center [632, 358] width 275 height 27
paste input "[URL][DOMAIN_NAME]"
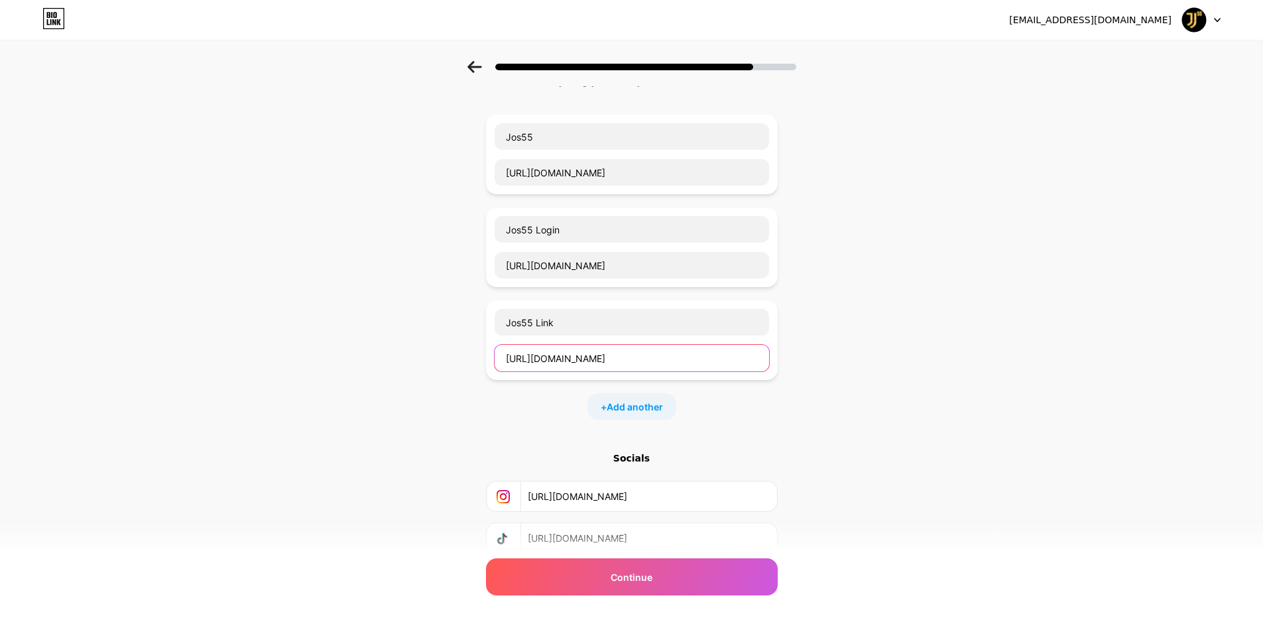
scroll to position [144, 0]
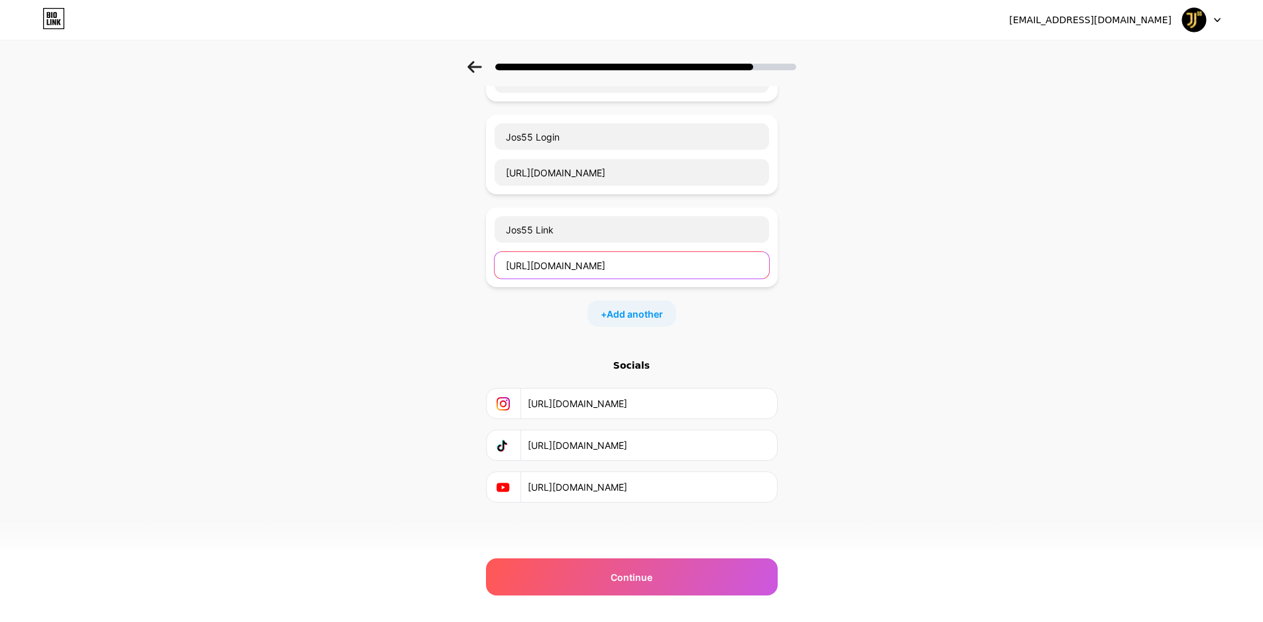
type input "[URL][DOMAIN_NAME]"
click at [643, 482] on input "[URL][DOMAIN_NAME]" at bounding box center [648, 487] width 241 height 30
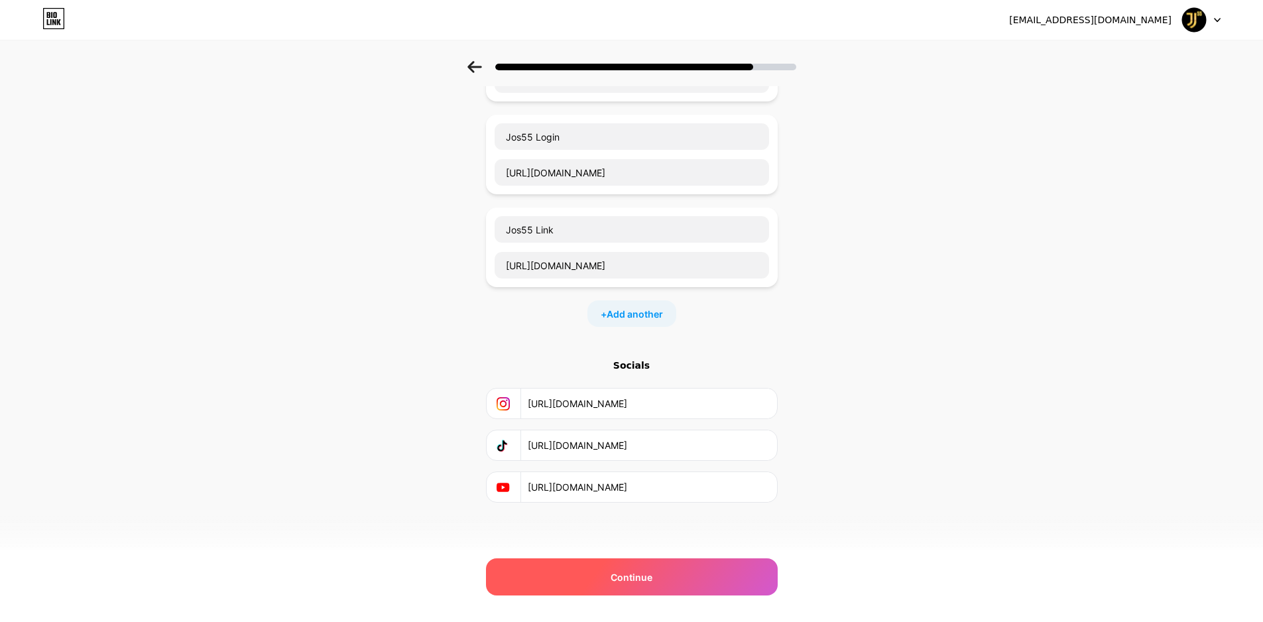
click at [639, 571] on span "Continue" at bounding box center [632, 577] width 42 height 14
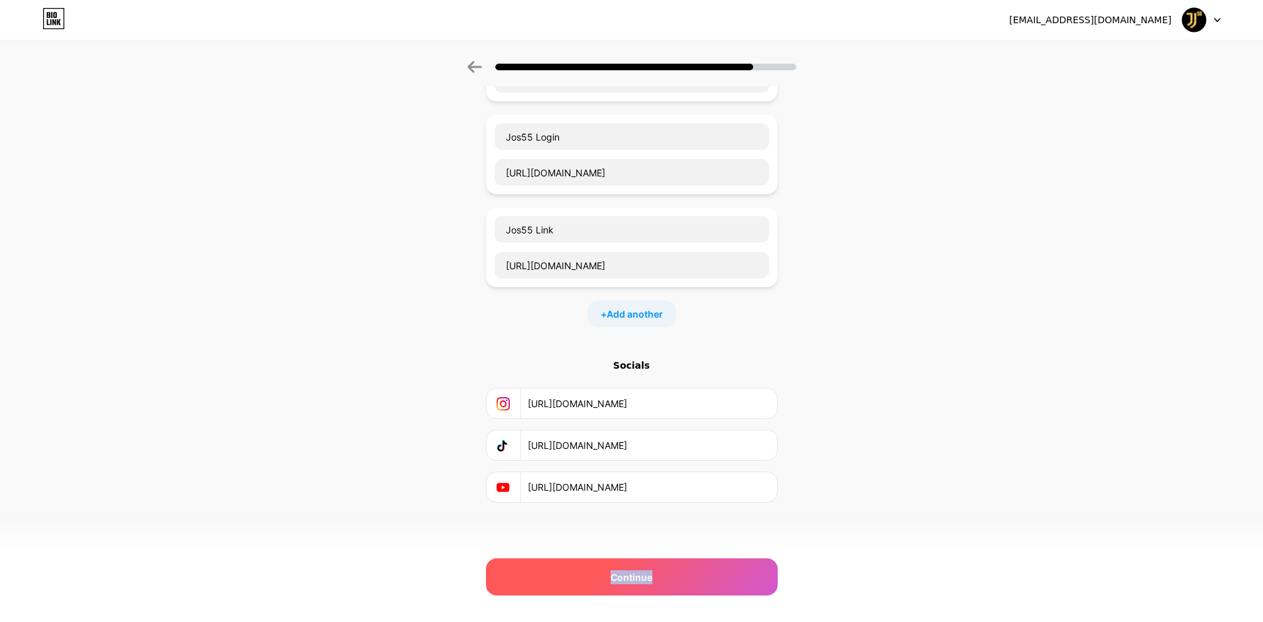
click at [639, 571] on span "Continue" at bounding box center [632, 577] width 42 height 14
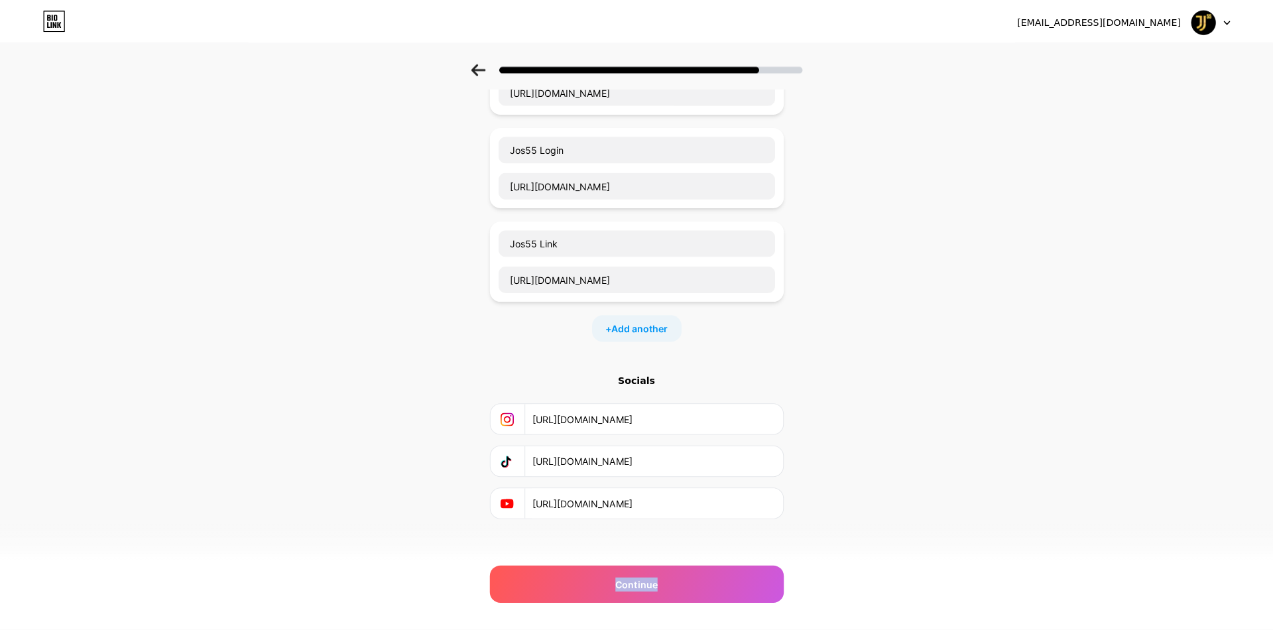
scroll to position [0, 0]
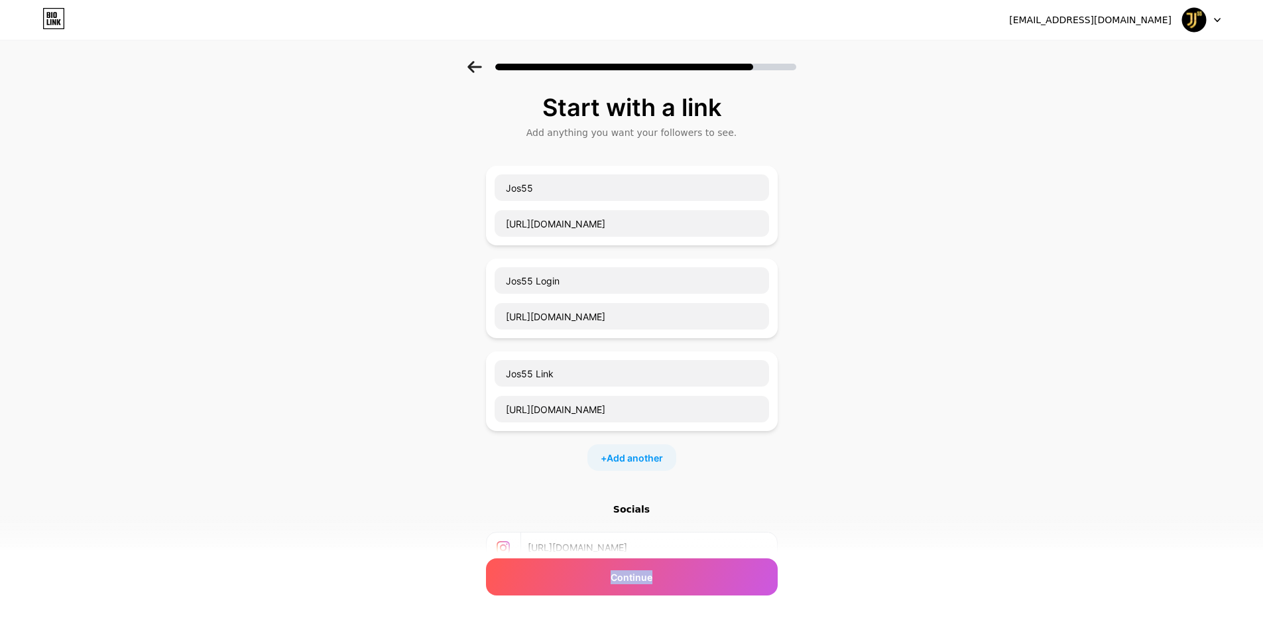
click at [1210, 13] on div at bounding box center [1202, 20] width 38 height 24
click at [44, 18] on icon at bounding box center [54, 19] width 21 height 21
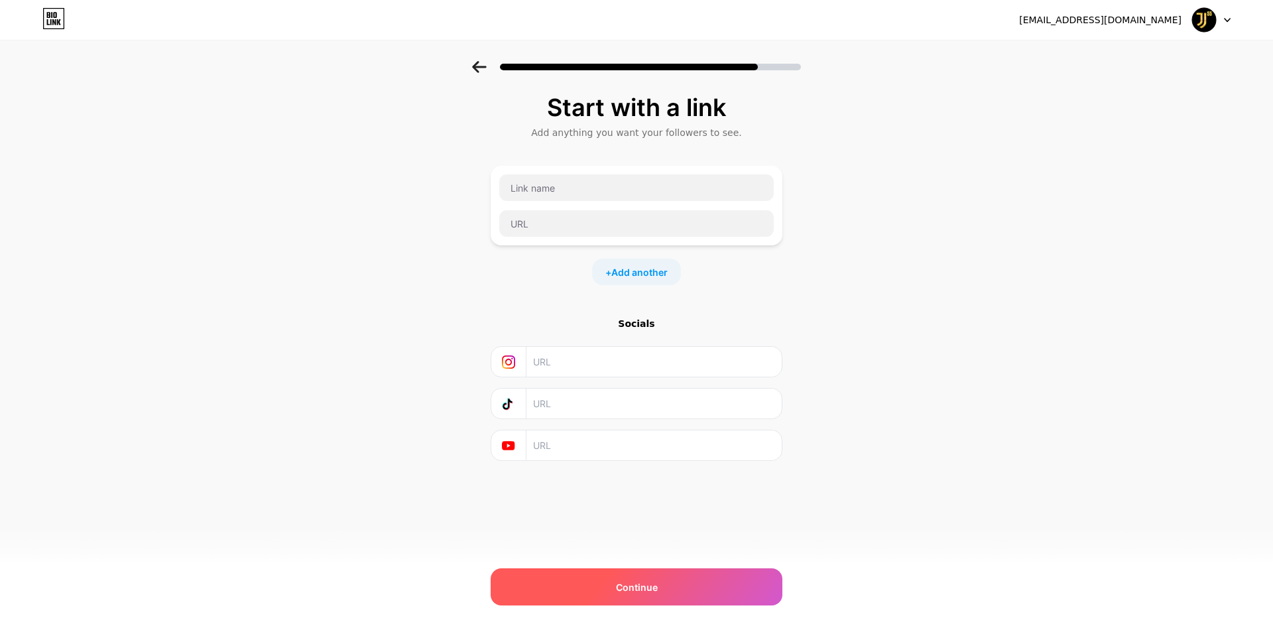
click at [647, 584] on span "Continue" at bounding box center [637, 587] width 42 height 14
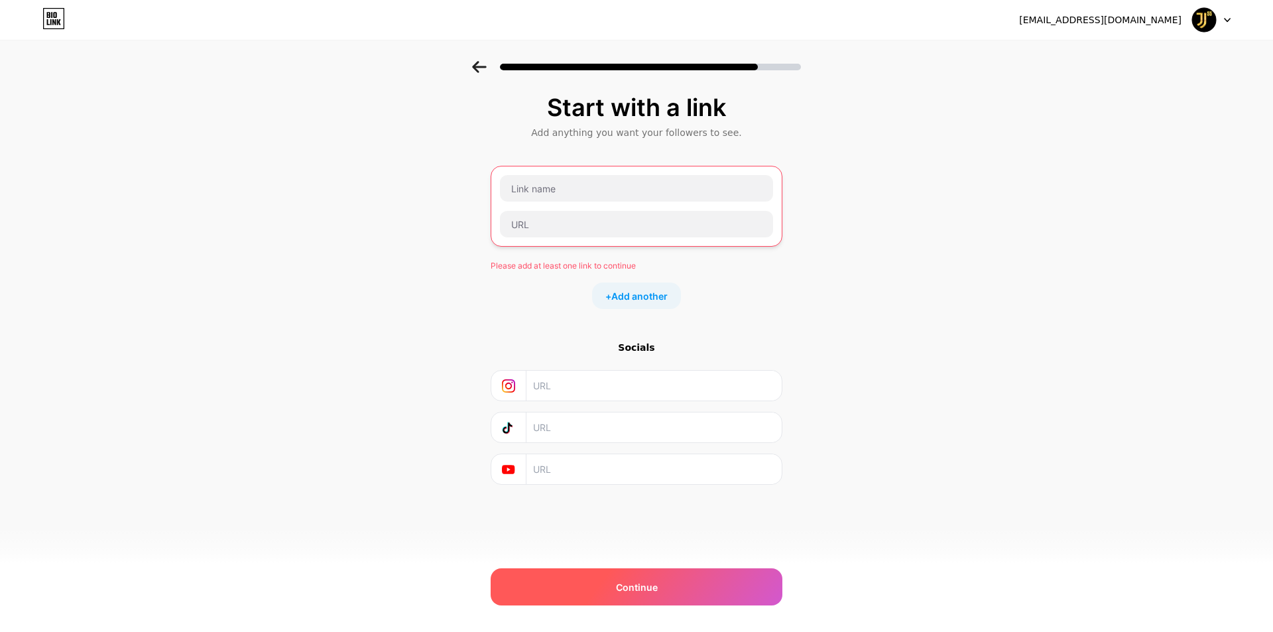
click at [647, 584] on span "Continue" at bounding box center [637, 587] width 42 height 14
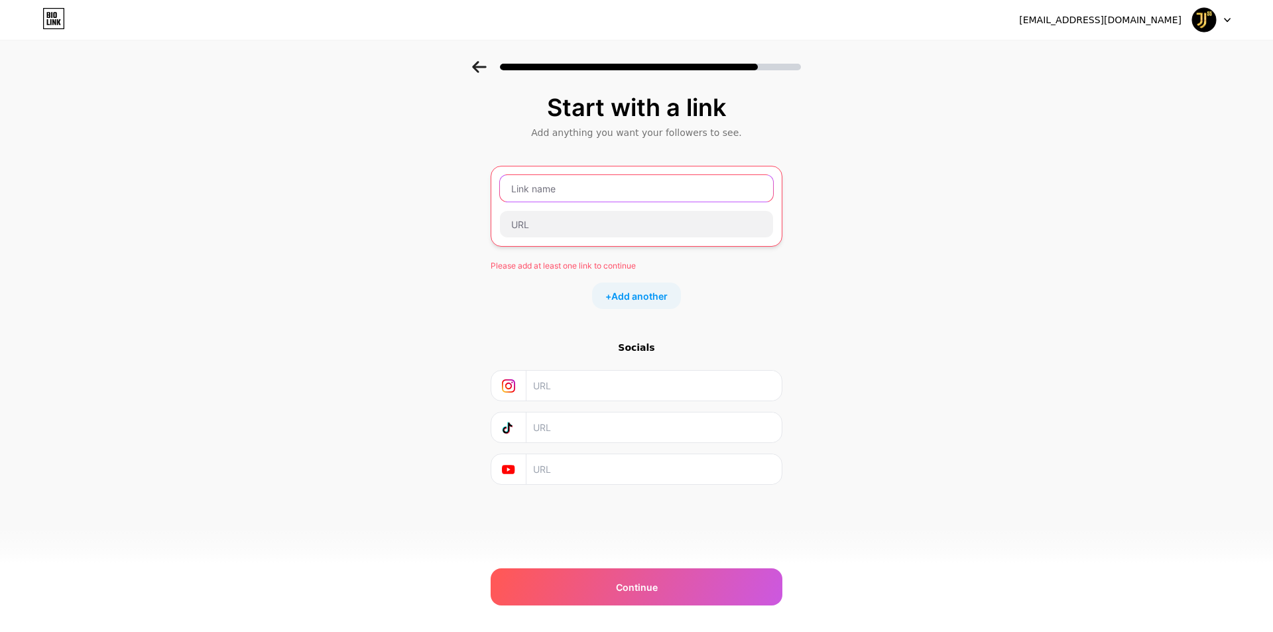
click at [566, 197] on input "text" at bounding box center [636, 188] width 273 height 27
type input "j"
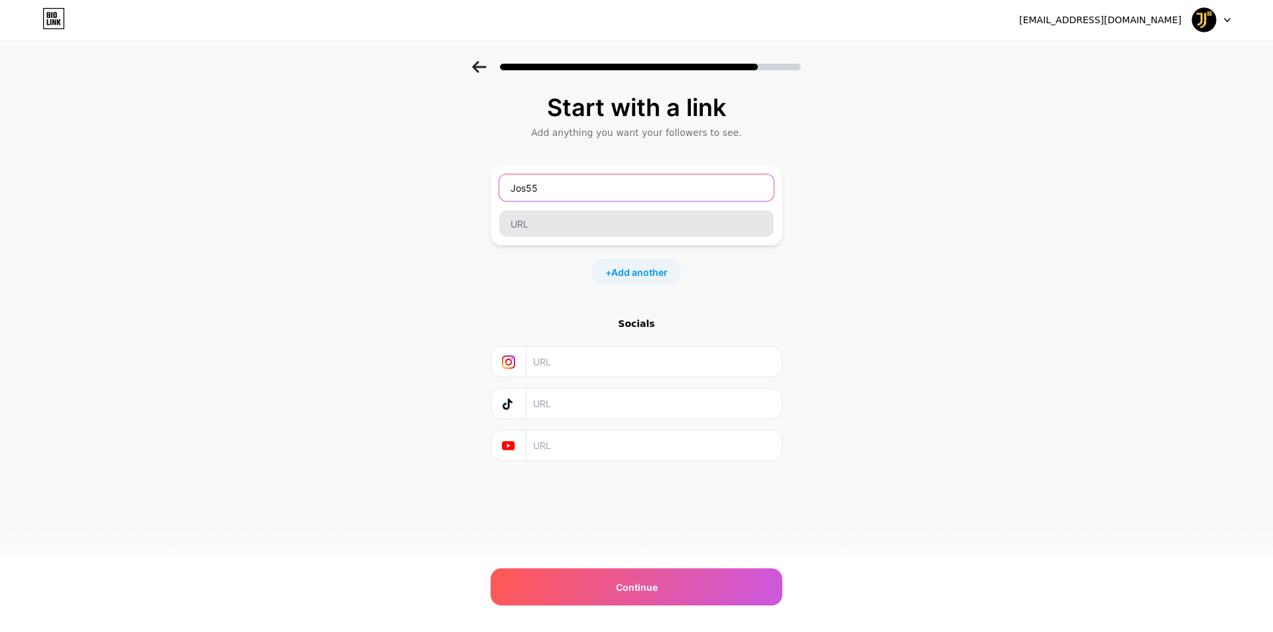
type input "Jos55"
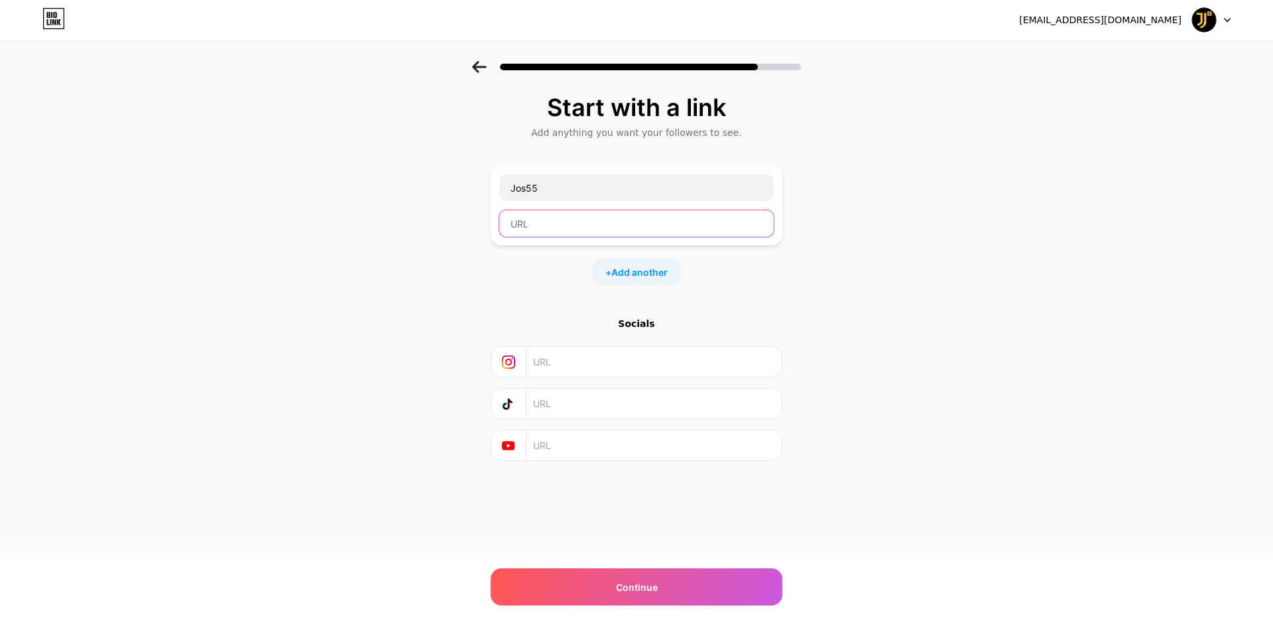
click at [601, 219] on input "text" at bounding box center [636, 223] width 275 height 27
paste input "[URL][DOMAIN_NAME]"
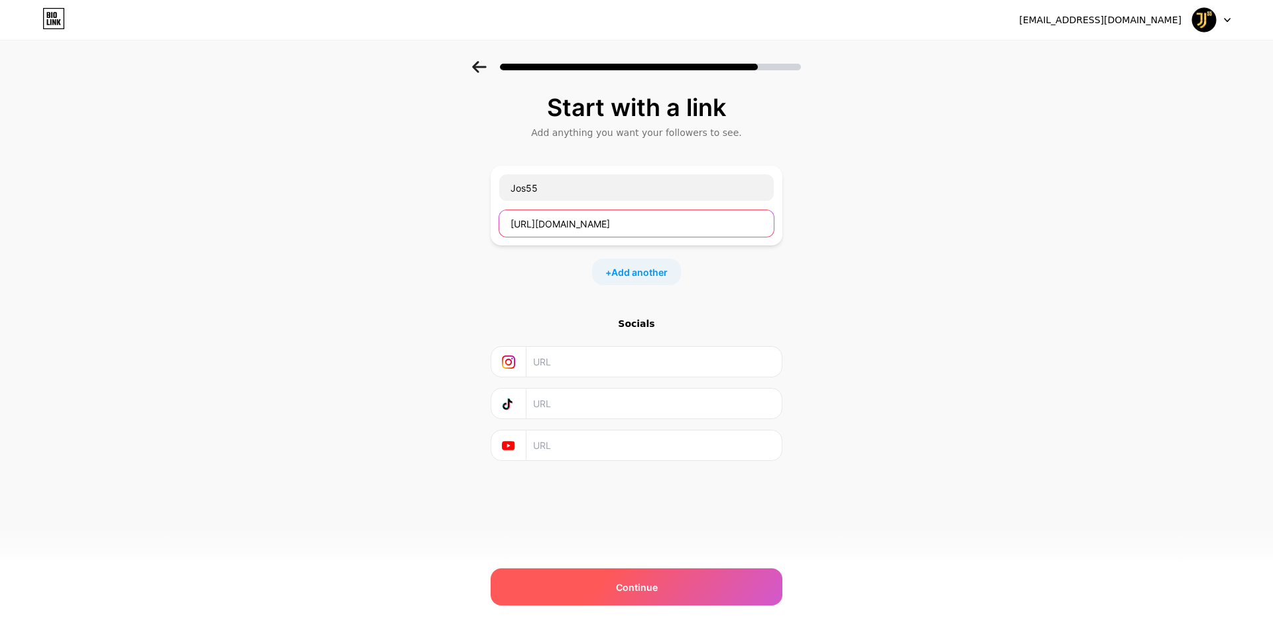
type input "[URL][DOMAIN_NAME]"
click at [645, 596] on div "Continue" at bounding box center [637, 586] width 292 height 37
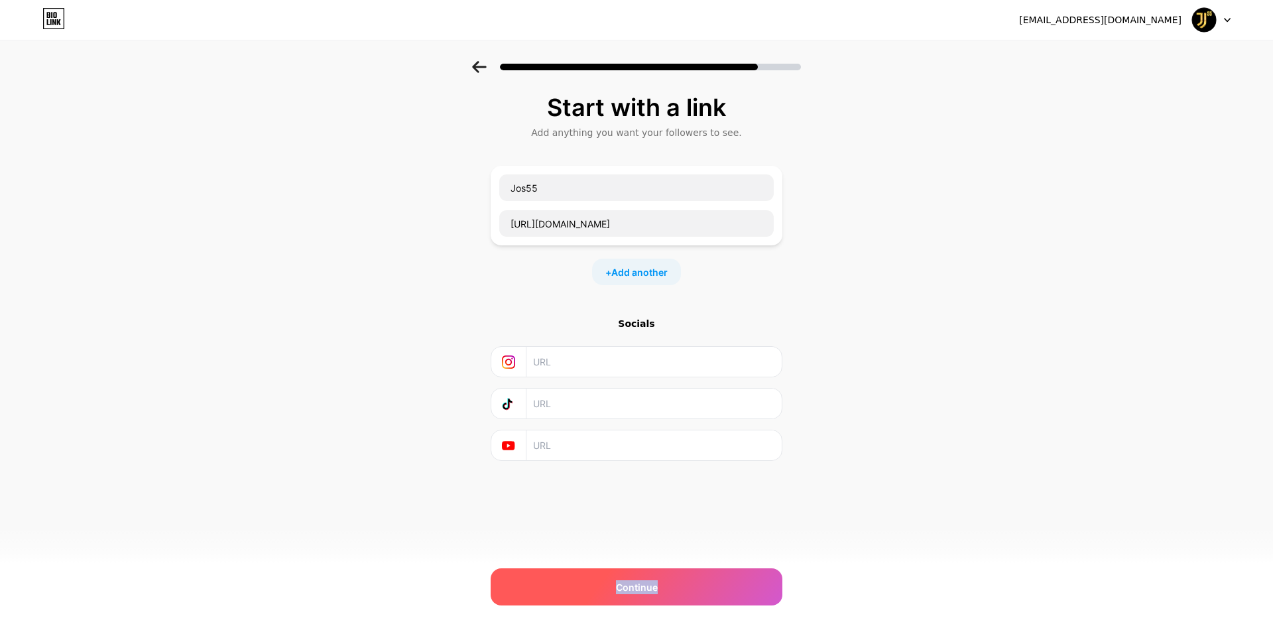
click at [645, 596] on div "Continue" at bounding box center [637, 586] width 292 height 37
